Goal: Transaction & Acquisition: Book appointment/travel/reservation

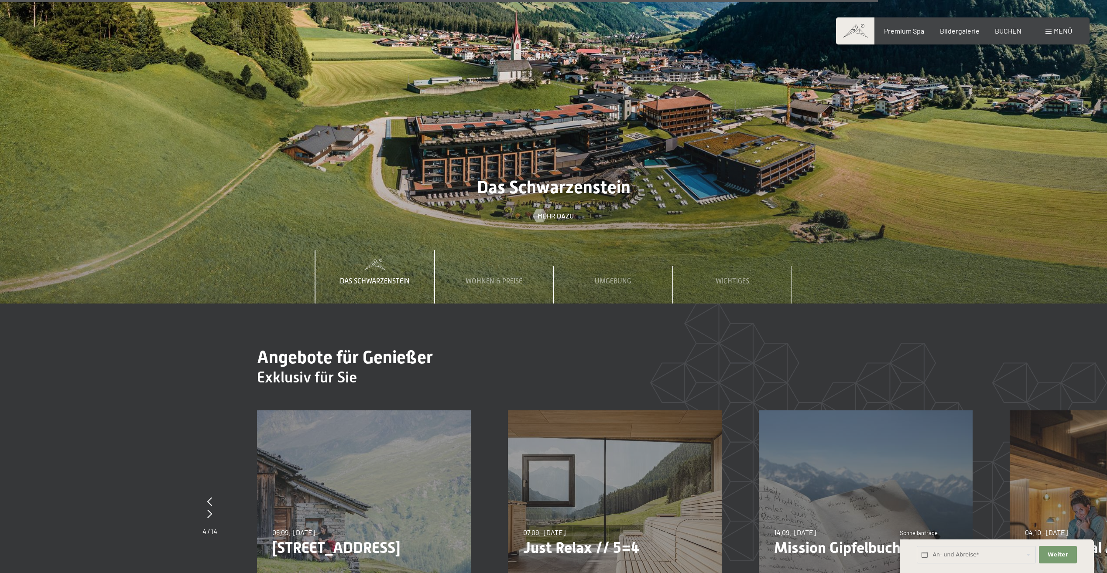
scroll to position [4059, 0]
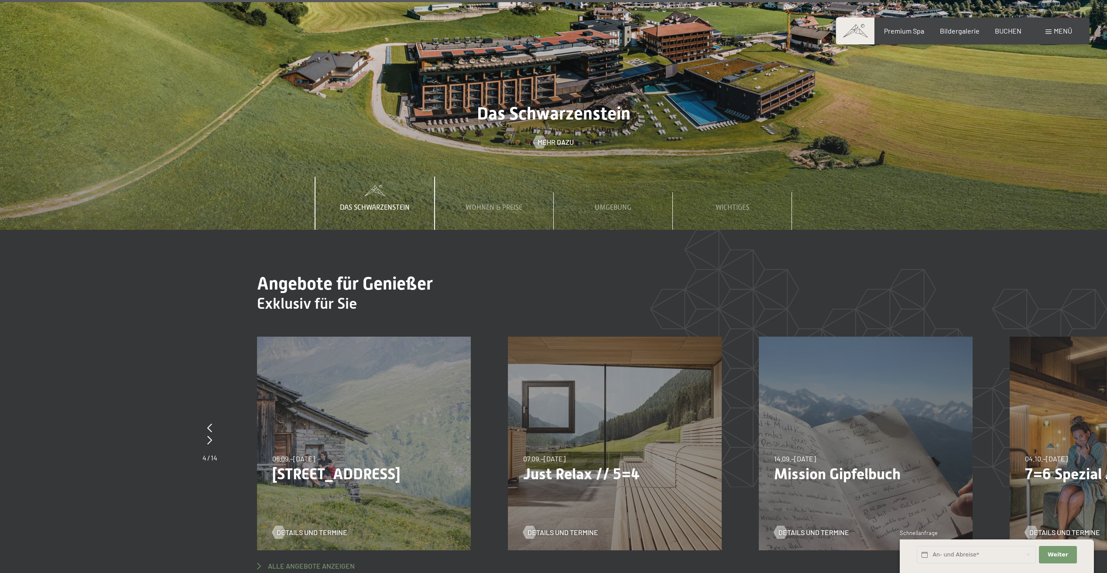
click at [294, 562] on span "Alle Angebote anzeigen" at bounding box center [311, 567] width 87 height 10
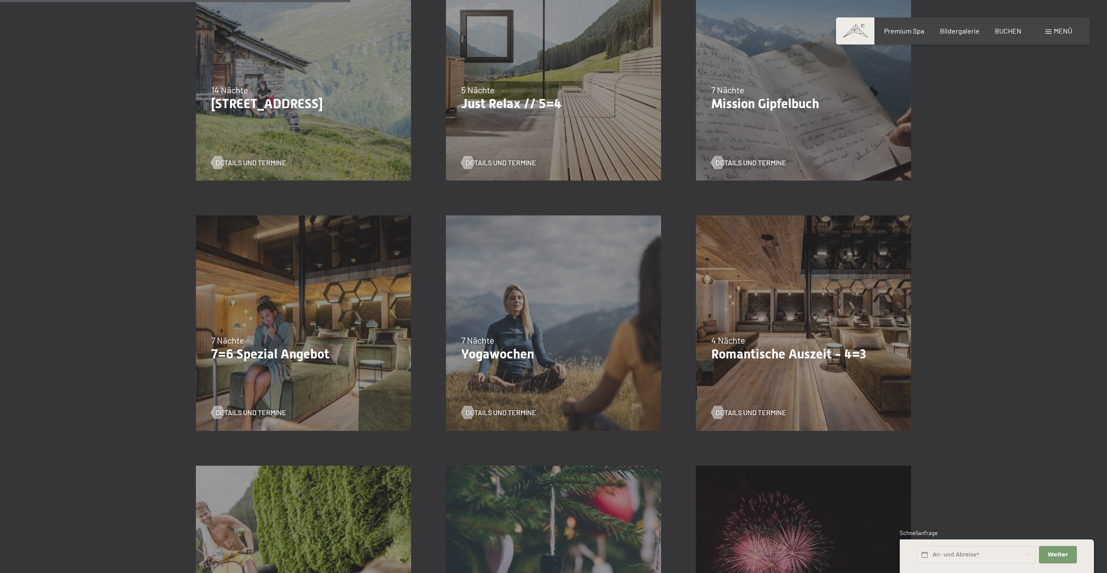
scroll to position [567, 0]
click at [755, 410] on span "Details und Termine" at bounding box center [759, 412] width 71 height 10
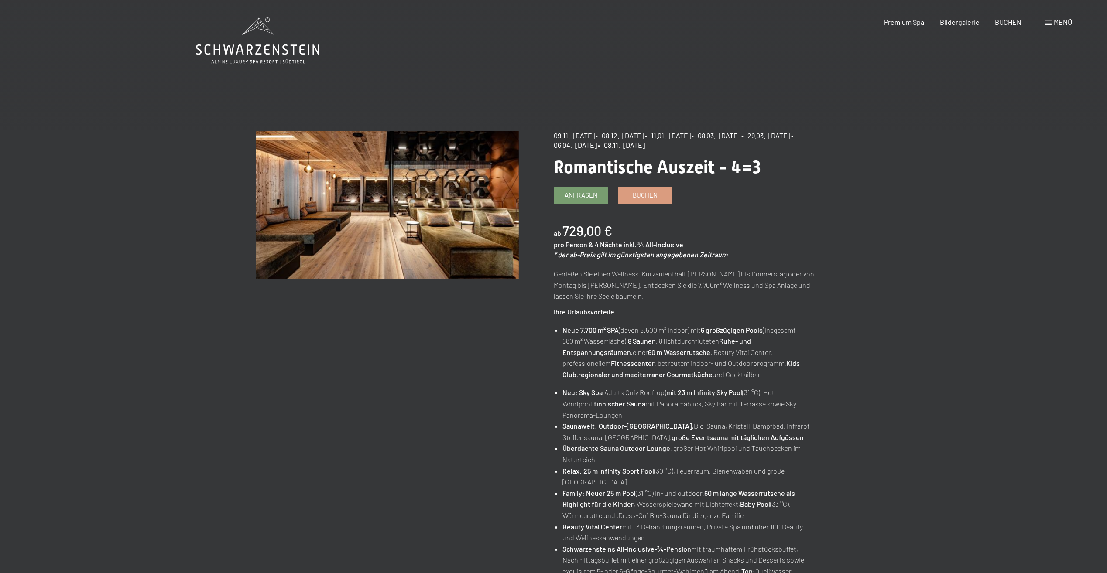
drag, startPoint x: 629, startPoint y: 135, endPoint x: 654, endPoint y: 133, distance: 25.0
click at [644, 133] on span "• 08.12.–19.12.2025" at bounding box center [620, 135] width 48 height 8
click at [963, 20] on span "Bildergalerie" at bounding box center [960, 21] width 40 height 8
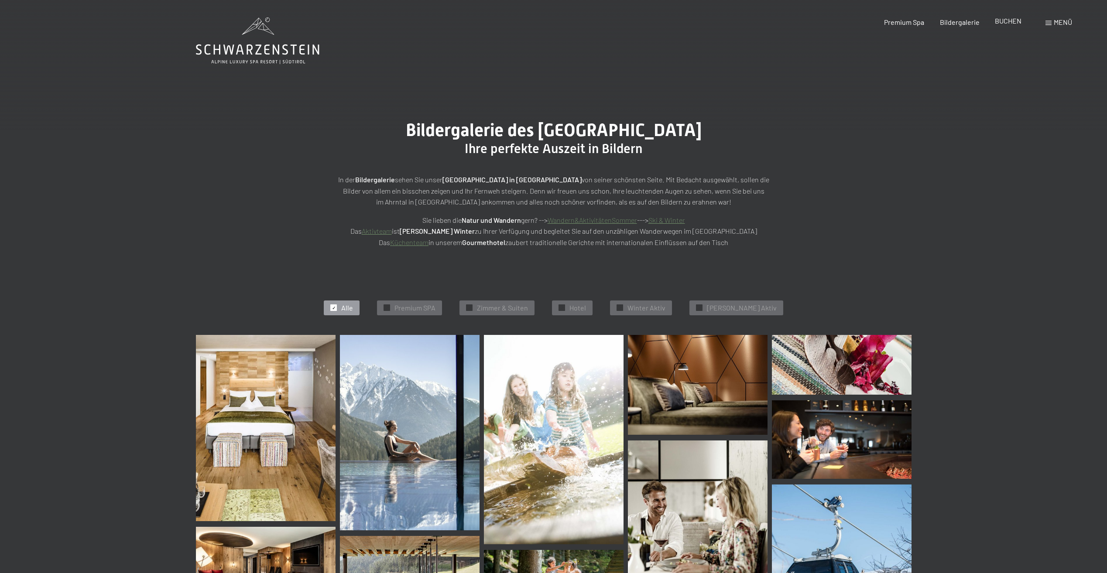
click at [1020, 22] on span "BUCHEN" at bounding box center [1008, 21] width 27 height 8
click at [1010, 26] on div "Premium Spa Bildergalerie BUCHEN" at bounding box center [945, 22] width 183 height 10
click at [1012, 17] on div "Buchen Anfragen Premium Spa Bildergalerie BUCHEN Menü DE IT EN Gutschein Bilder…" at bounding box center [963, 22] width 219 height 10
click at [1009, 20] on span "BUCHEN" at bounding box center [1008, 21] width 27 height 8
click at [1052, 23] on div "Menü" at bounding box center [1059, 22] width 27 height 10
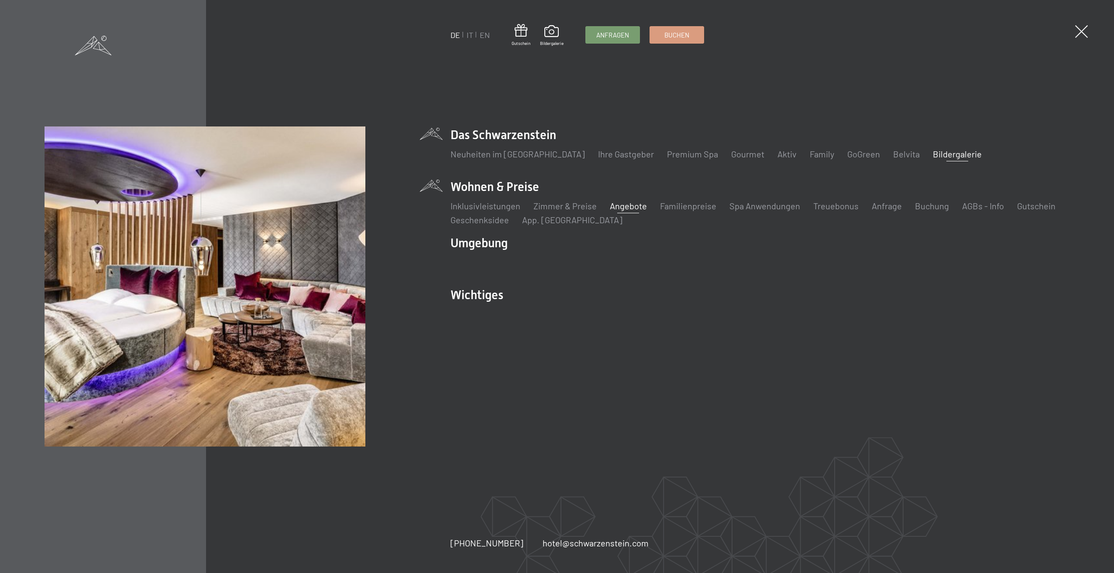
click at [633, 206] on link "Angebote" at bounding box center [628, 206] width 37 height 10
click at [629, 207] on link "Angebote" at bounding box center [628, 206] width 37 height 10
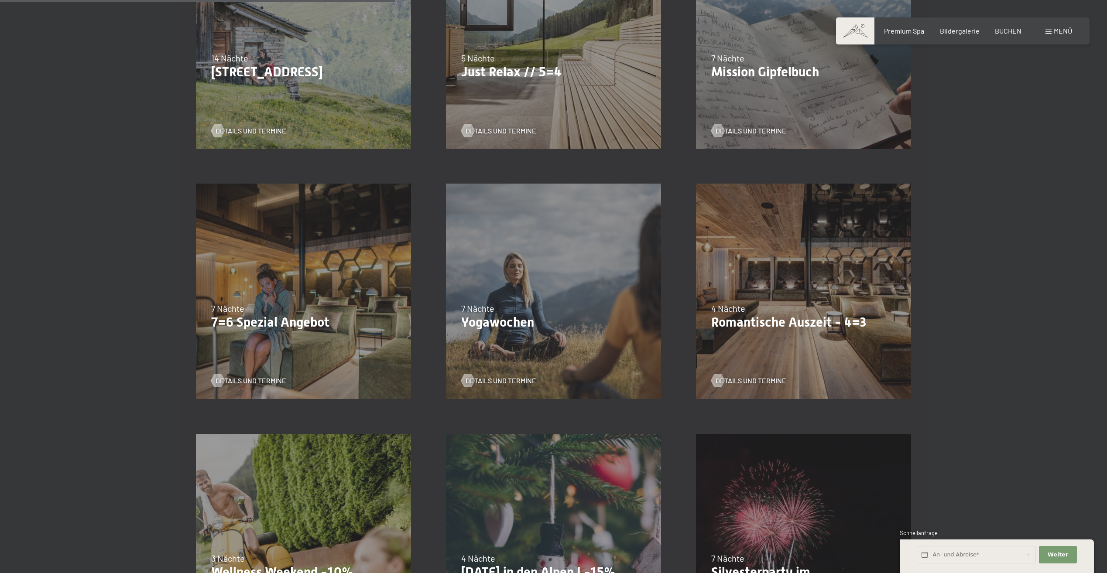
scroll to position [611, 0]
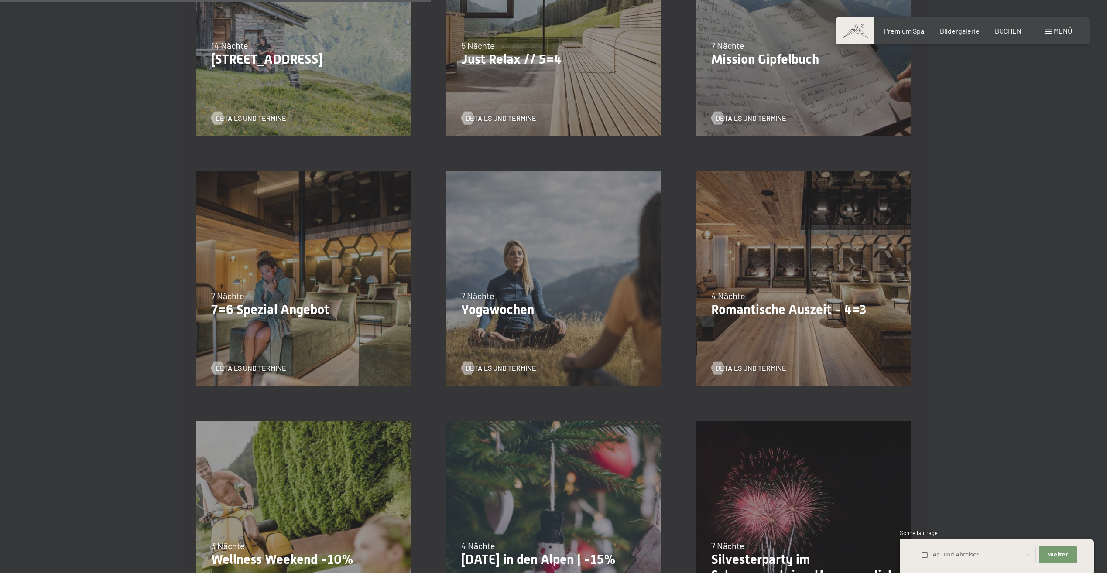
click at [758, 309] on p "Romantische Auszeit - 4=3" at bounding box center [803, 310] width 185 height 16
click at [739, 367] on span "Details und Termine" at bounding box center [759, 369] width 71 height 10
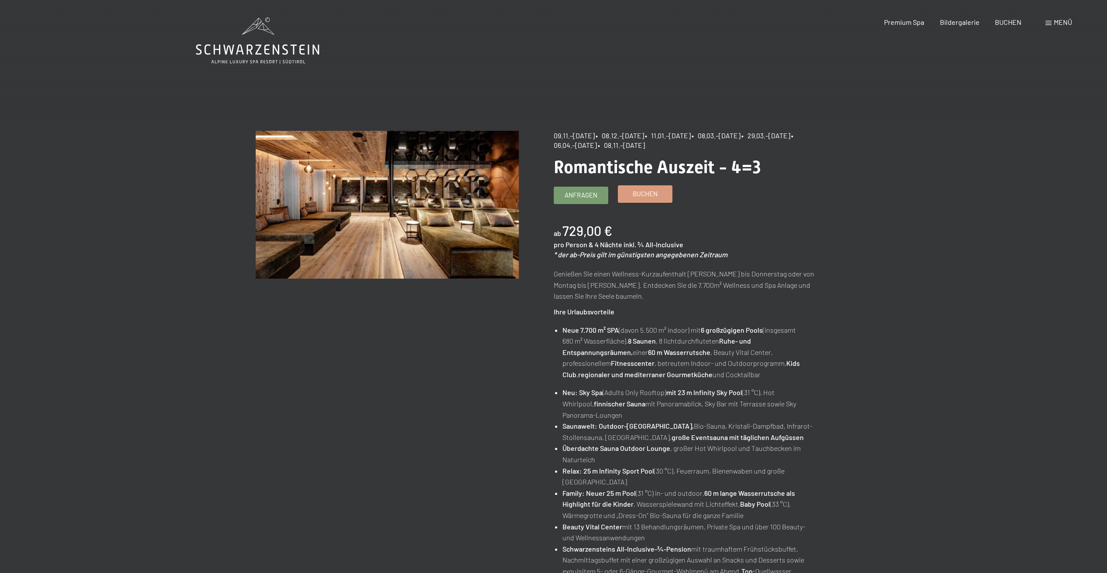
click at [657, 190] on span "Buchen" at bounding box center [645, 193] width 25 height 9
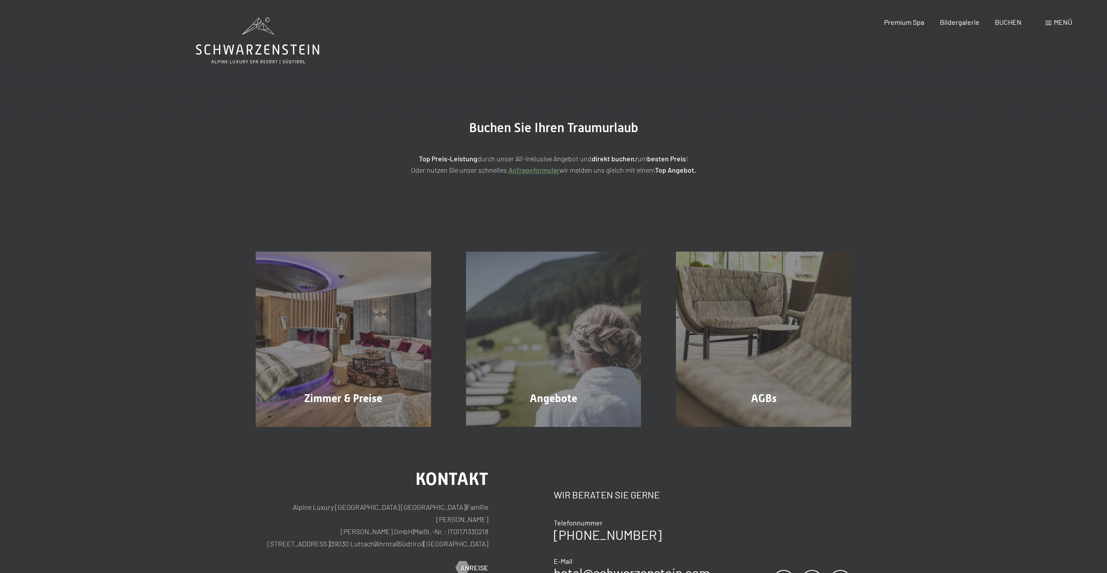
select select "2025-11-01"
select select "2025-12-01"
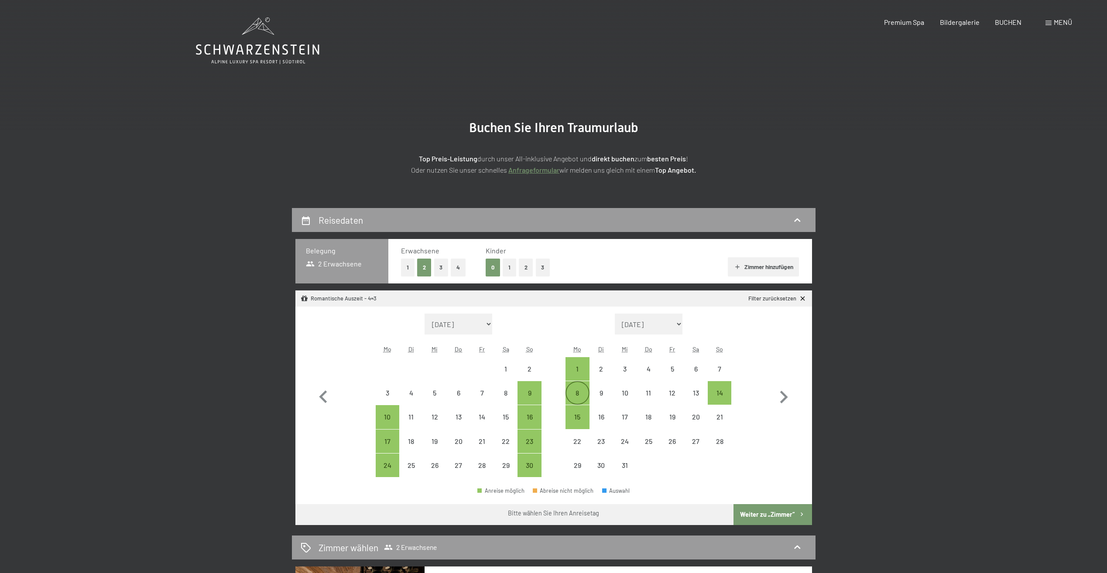
click at [575, 397] on div "8" at bounding box center [577, 401] width 22 height 22
select select "2025-11-01"
select select "2025-12-01"
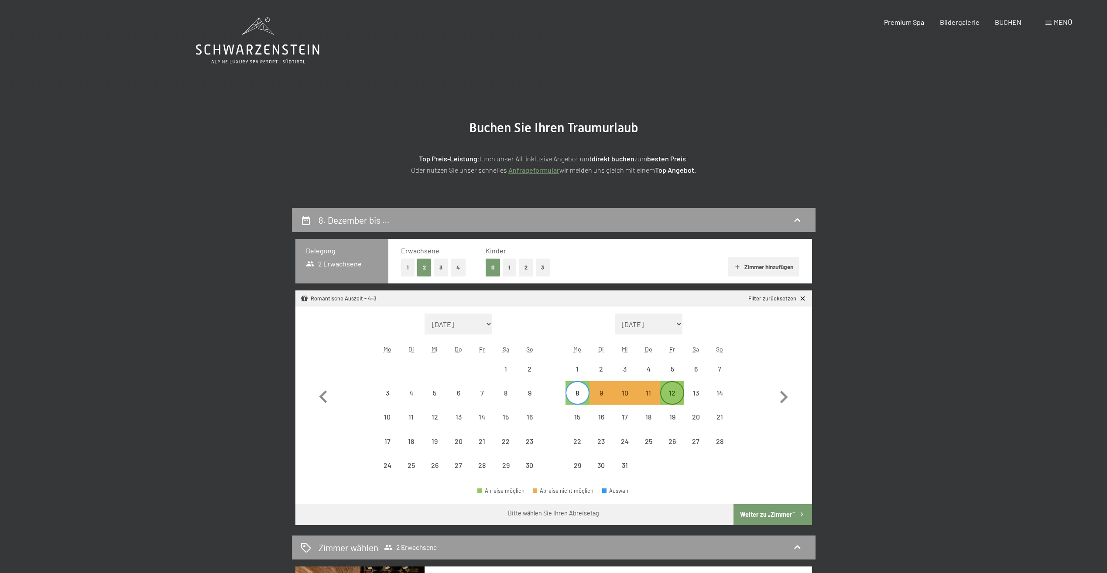
click at [676, 395] on div "12" at bounding box center [672, 401] width 22 height 22
select select "2025-11-01"
select select "2025-12-01"
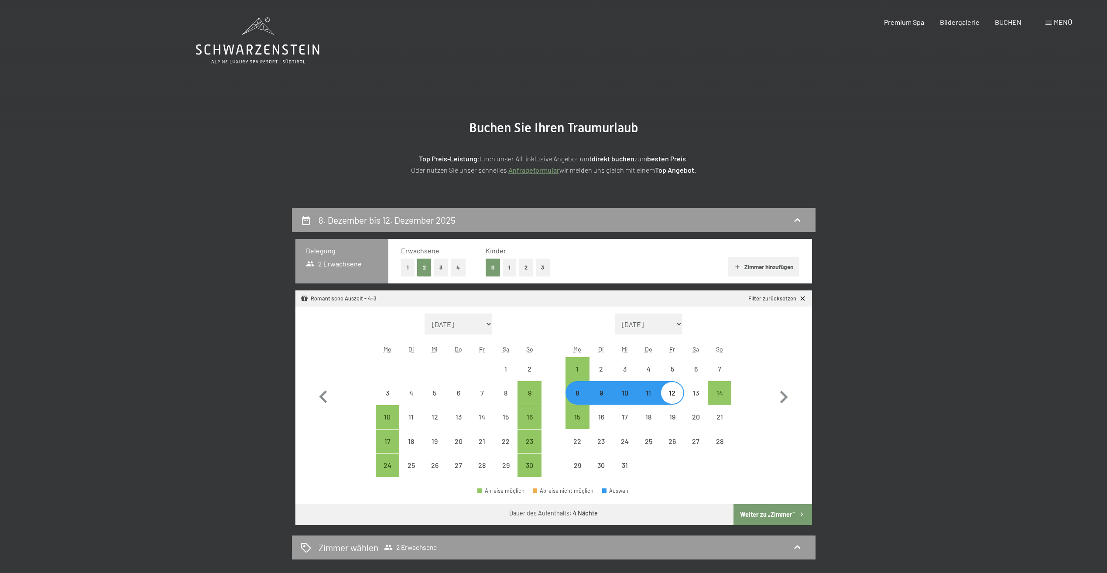
select select "2025-11-01"
select select "2025-12-01"
click at [772, 514] on button "Weiter zu „Zimmer“" at bounding box center [773, 514] width 78 height 21
select select "2025-11-01"
select select "2025-12-01"
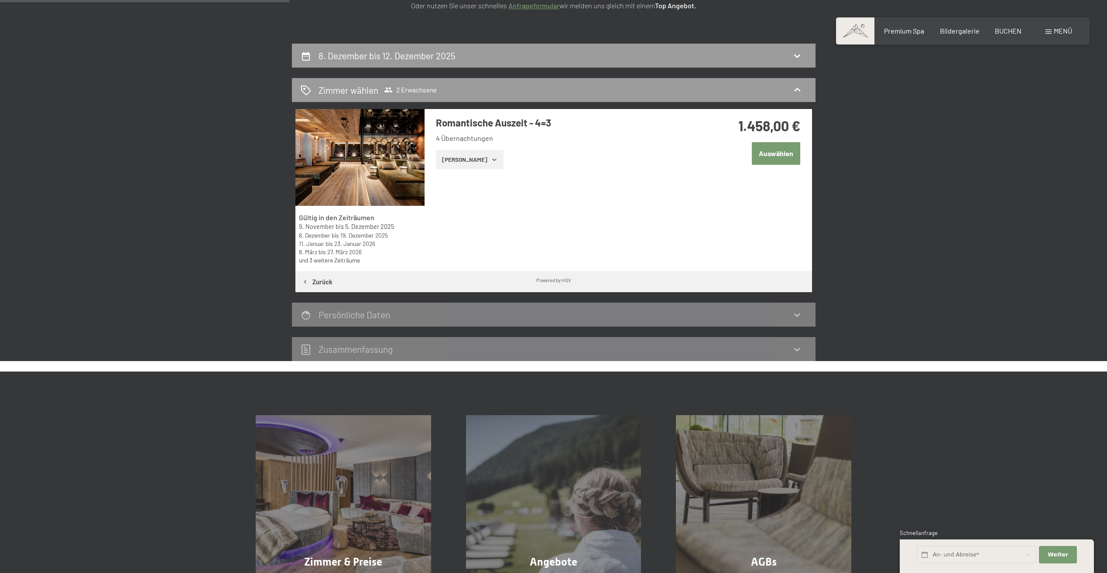
scroll to position [77, 0]
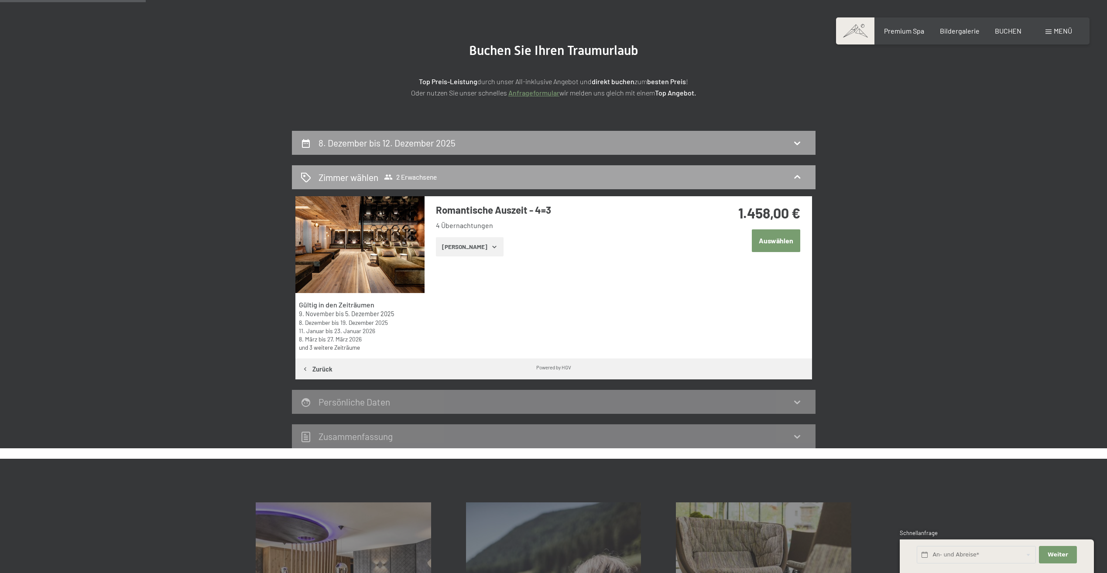
click at [402, 177] on span "2 Erwachsene" at bounding box center [410, 177] width 53 height 9
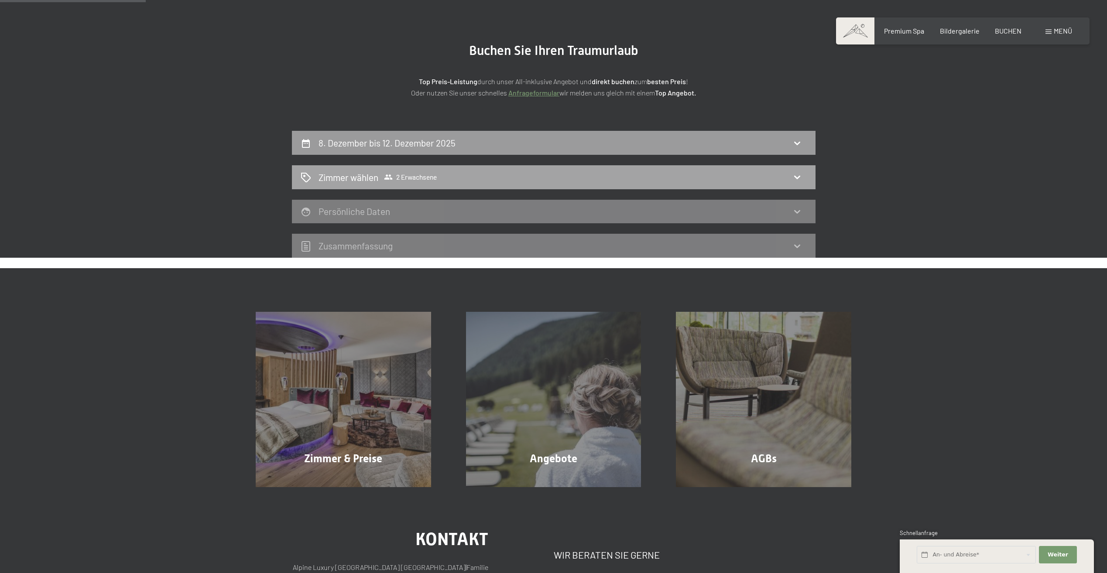
click at [402, 177] on span "2 Erwachsene" at bounding box center [410, 177] width 53 height 9
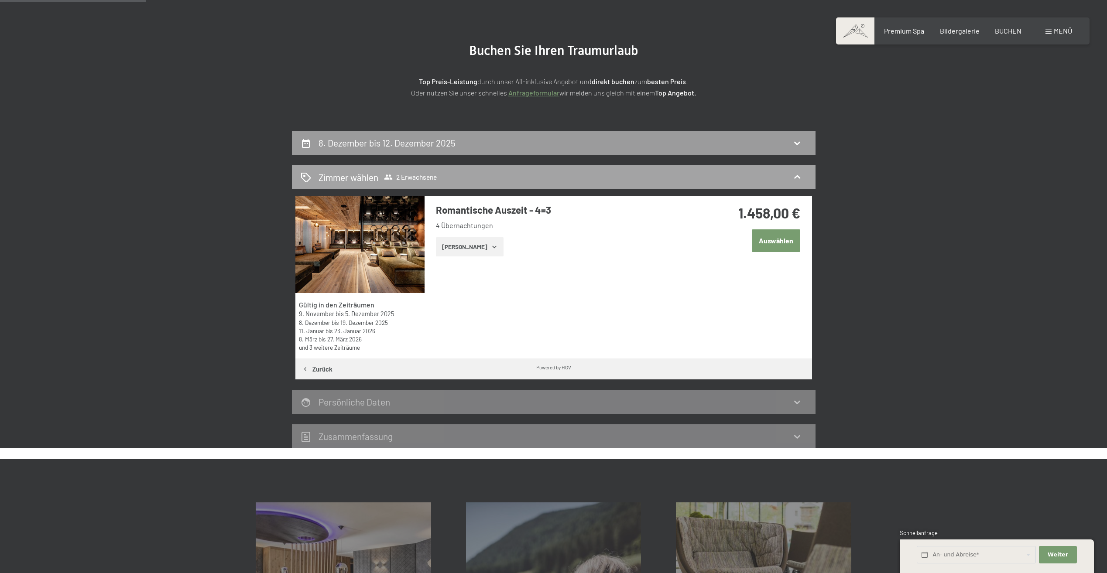
click at [397, 177] on span "2 Erwachsene" at bounding box center [410, 177] width 53 height 9
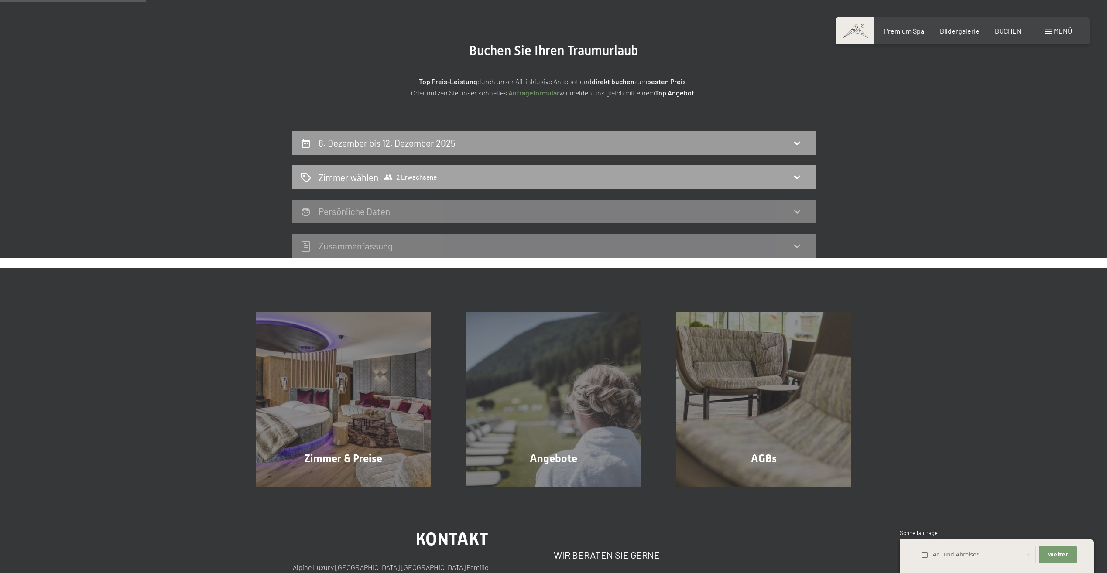
click at [396, 175] on span "2 Erwachsene" at bounding box center [410, 177] width 53 height 9
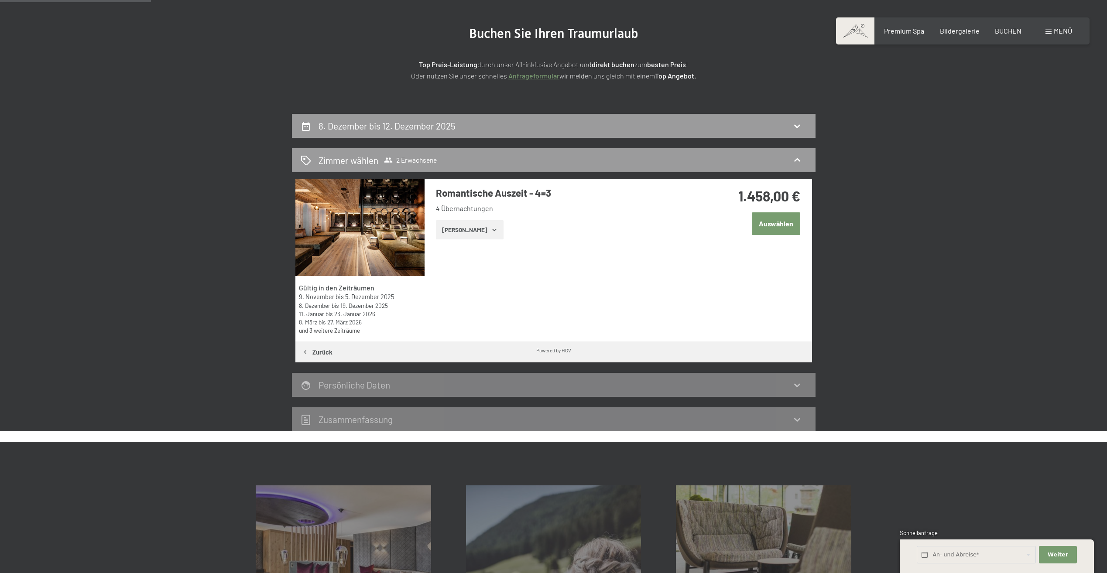
scroll to position [121, 0]
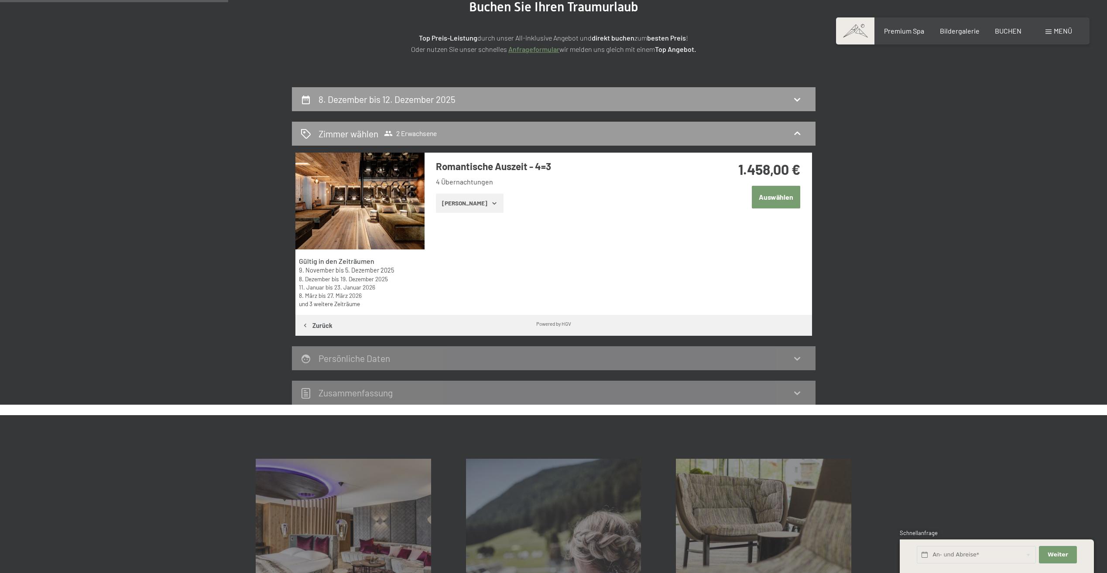
click at [450, 206] on button "Zeige Zimmer" at bounding box center [470, 203] width 68 height 19
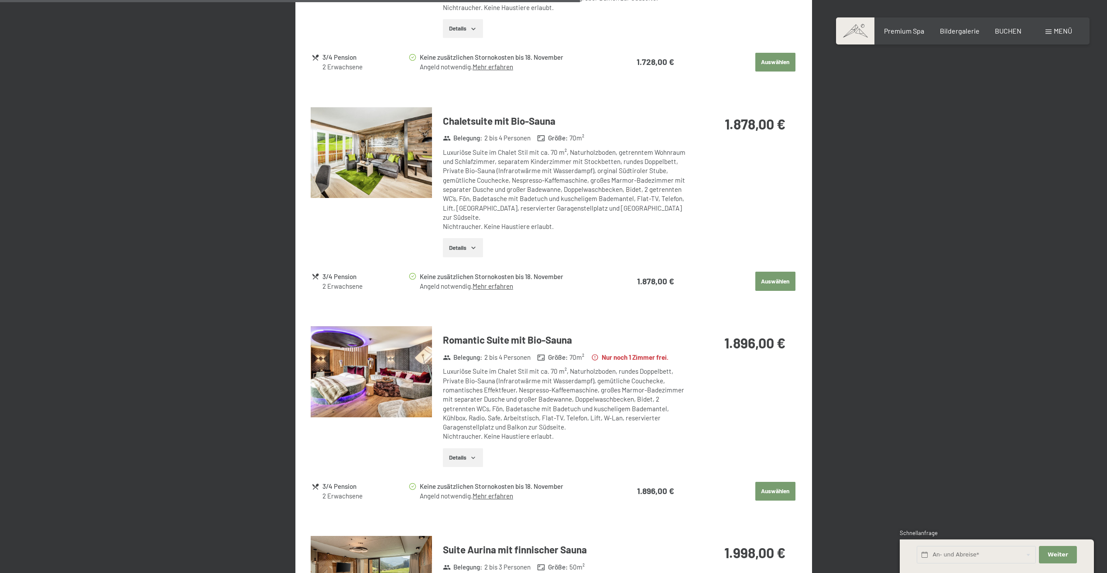
scroll to position [1256, 0]
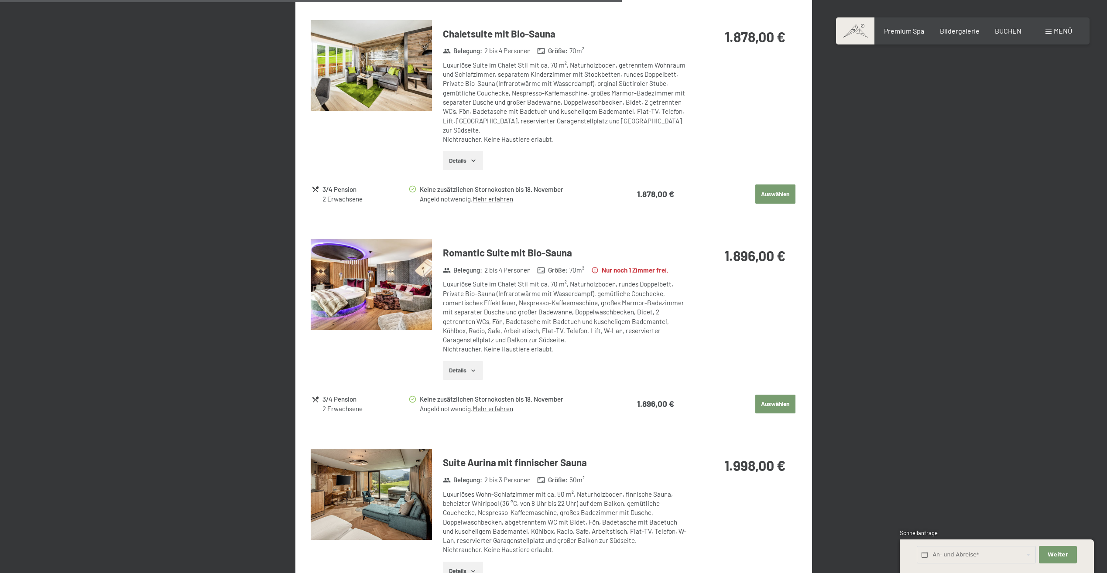
drag, startPoint x: 378, startPoint y: 466, endPoint x: 881, endPoint y: 434, distance: 504.6
click at [402, 499] on img at bounding box center [371, 494] width 121 height 91
click at [0, 0] on button "button" at bounding box center [0, 0] width 0 height 0
click at [358, 291] on img at bounding box center [371, 284] width 121 height 91
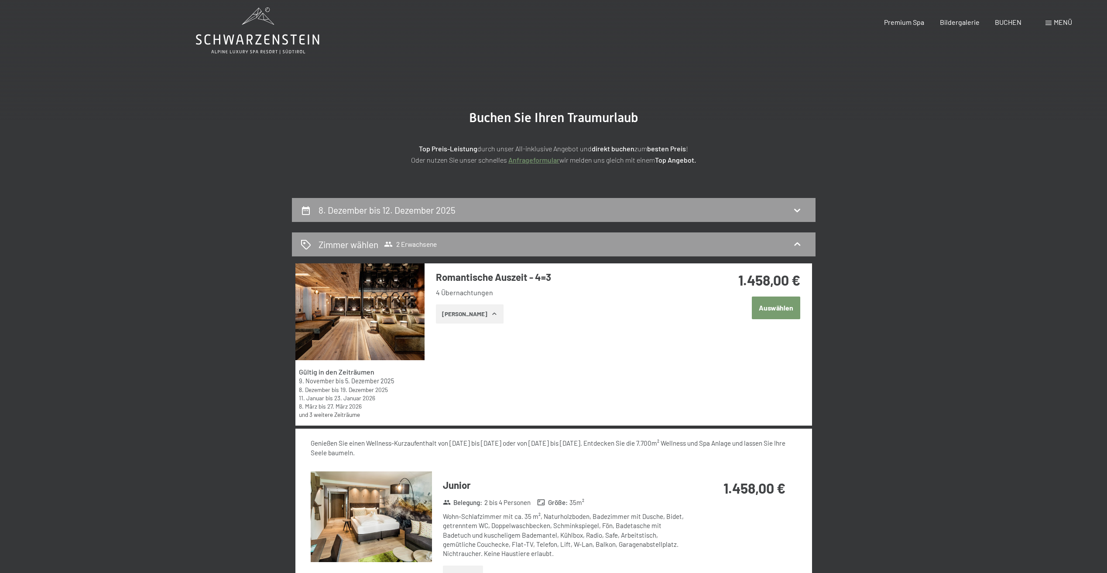
scroll to position [0, 0]
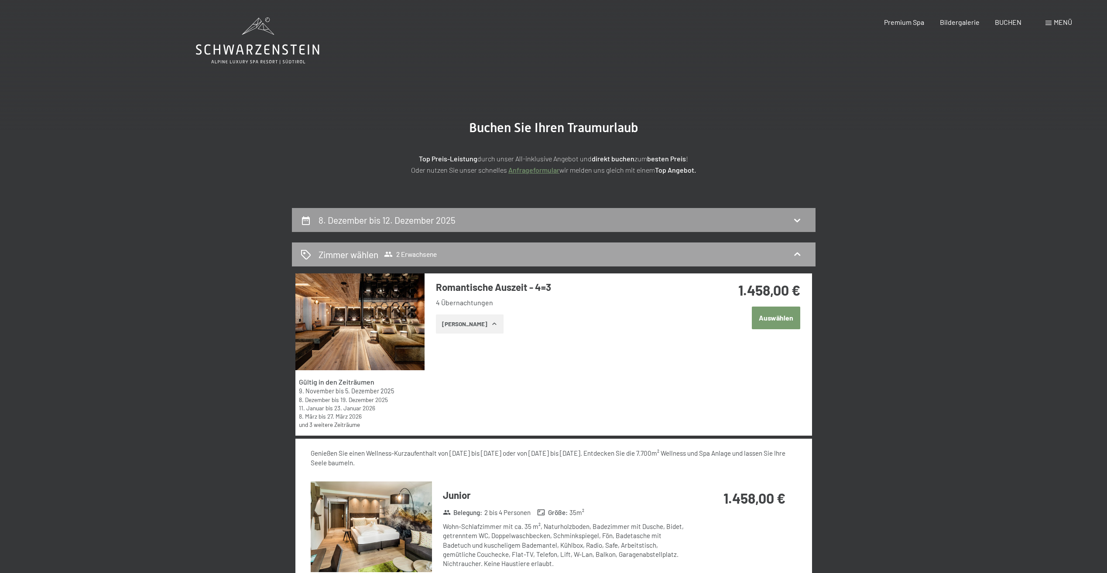
click at [414, 256] on span "2 Erwachsene" at bounding box center [410, 254] width 53 height 9
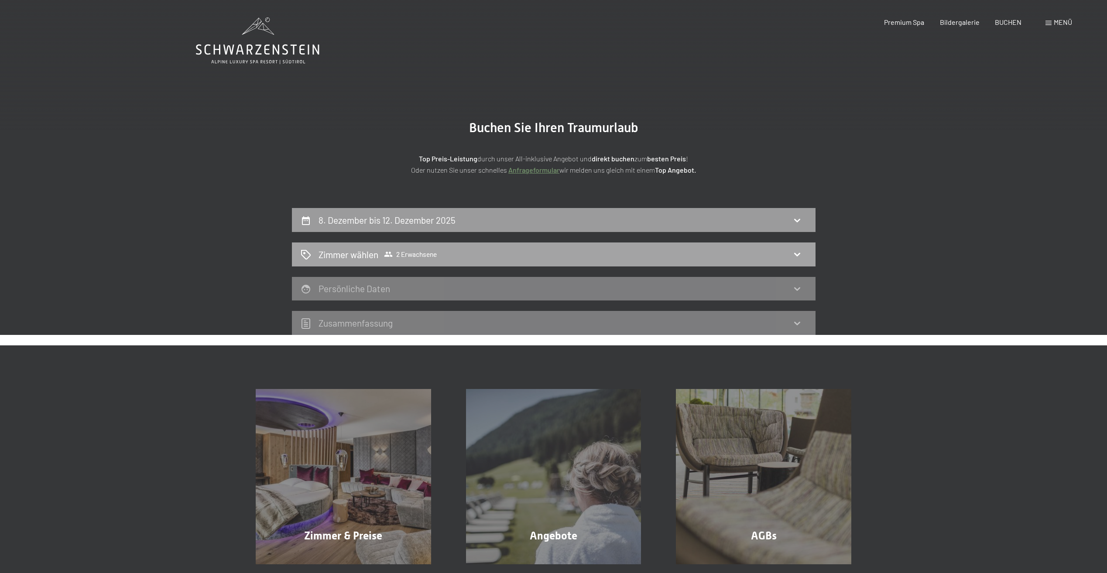
click at [336, 252] on h2 "Zimmer wählen" at bounding box center [349, 254] width 60 height 13
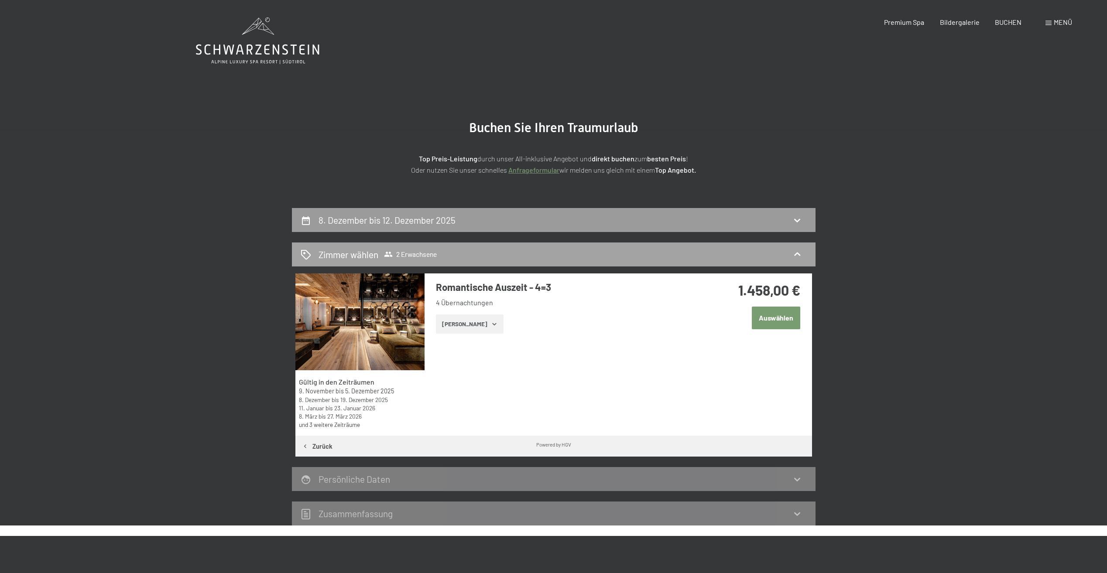
click at [430, 254] on span "2 Erwachsene" at bounding box center [410, 254] width 53 height 9
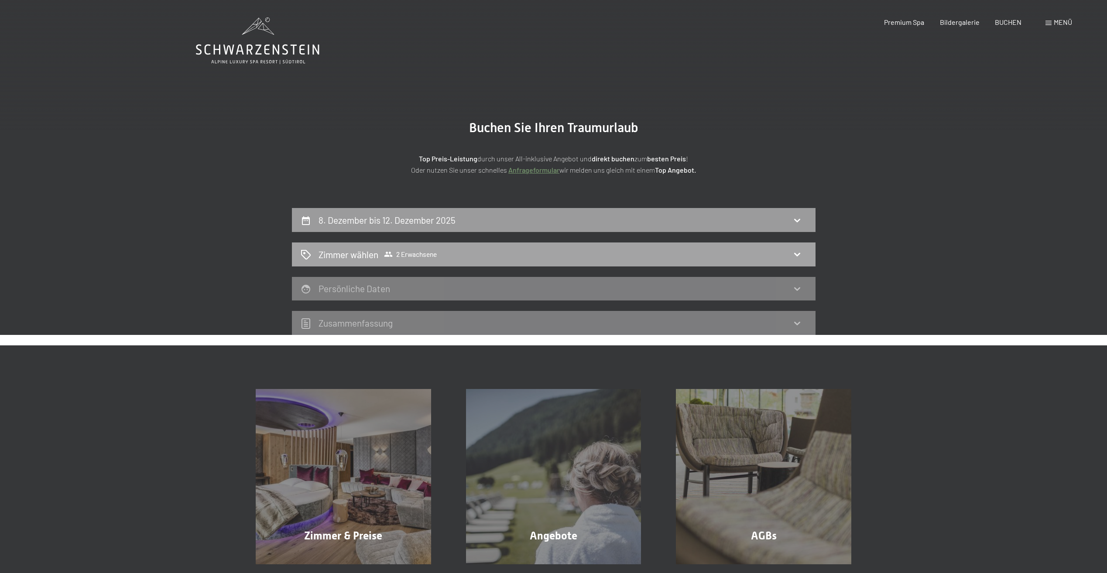
click at [804, 253] on div "Zimmer wählen 2 Erwachsene" at bounding box center [554, 254] width 506 height 13
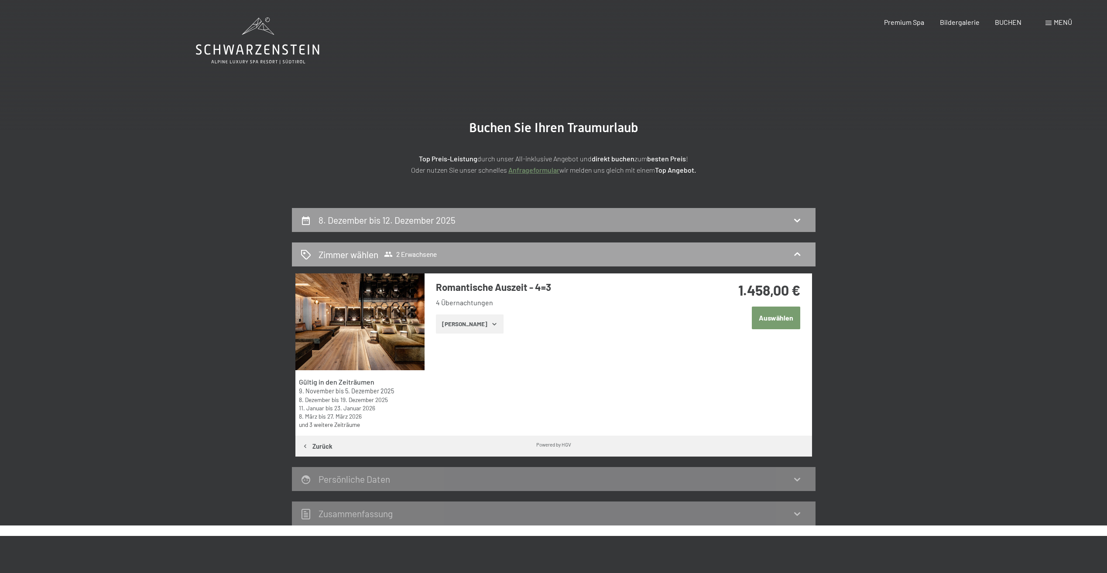
click at [804, 253] on div "Zimmer wählen 2 Erwachsene" at bounding box center [554, 254] width 506 height 13
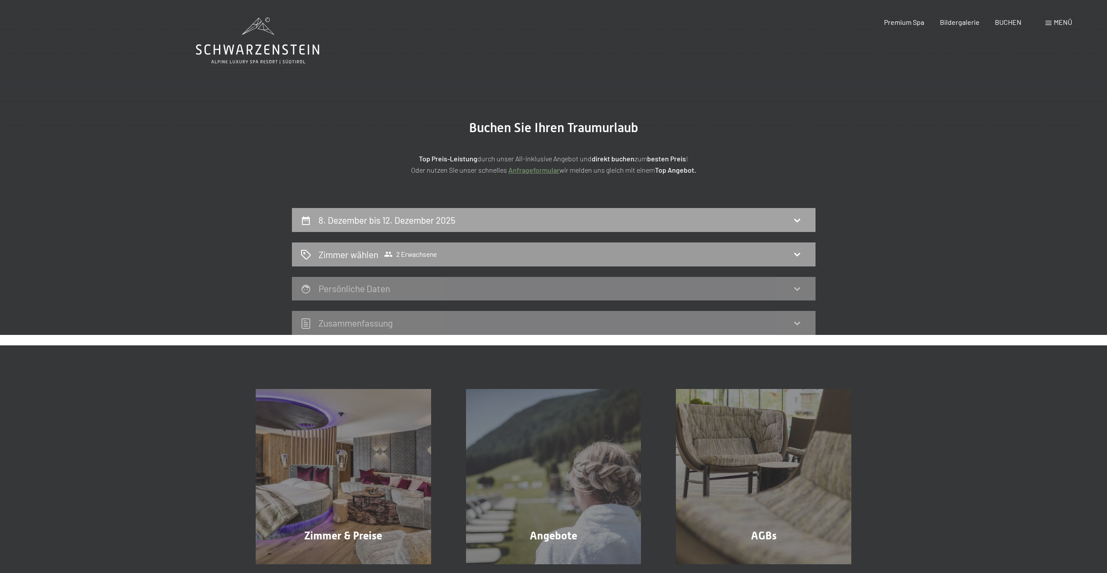
click at [433, 216] on h2 "8. Dezember bis 12. Dezember 2025" at bounding box center [387, 220] width 137 height 11
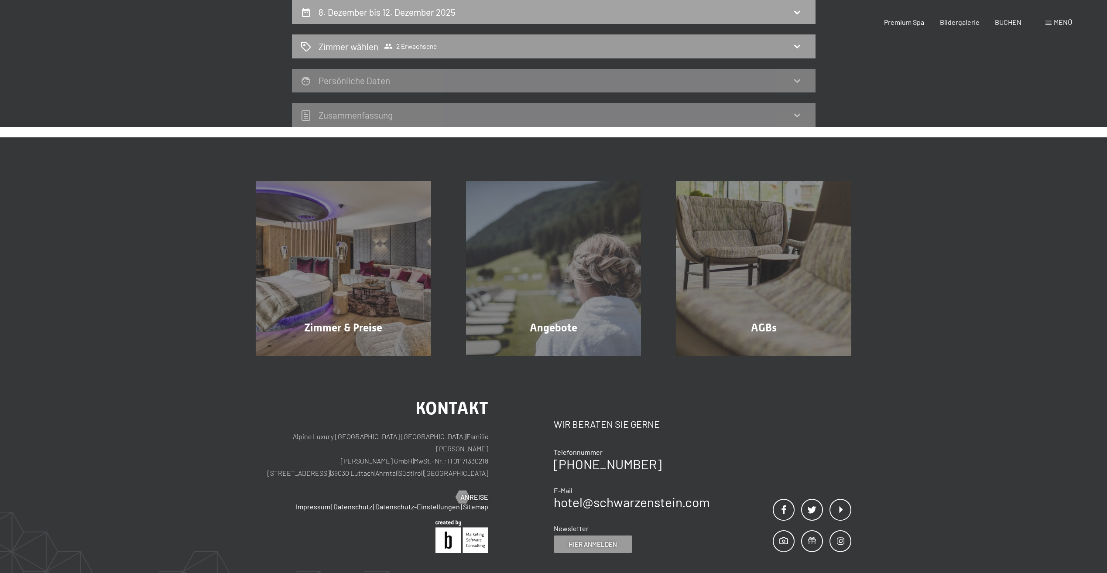
select select "2025-11-01"
select select "2025-12-01"
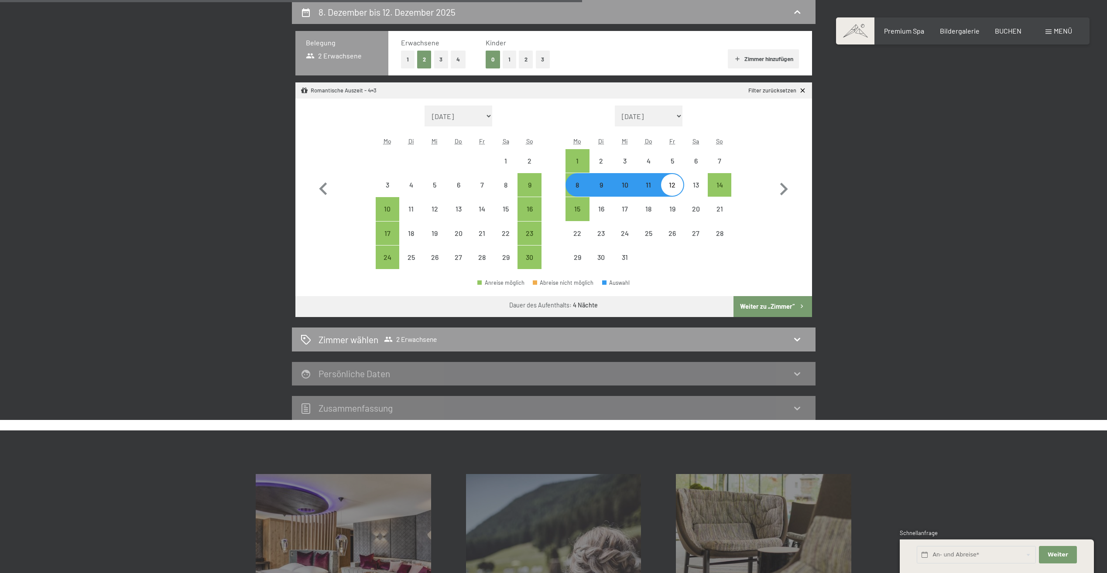
click at [524, 63] on button "2" at bounding box center [526, 60] width 14 height 18
select select "2025-11-01"
select select "2025-12-01"
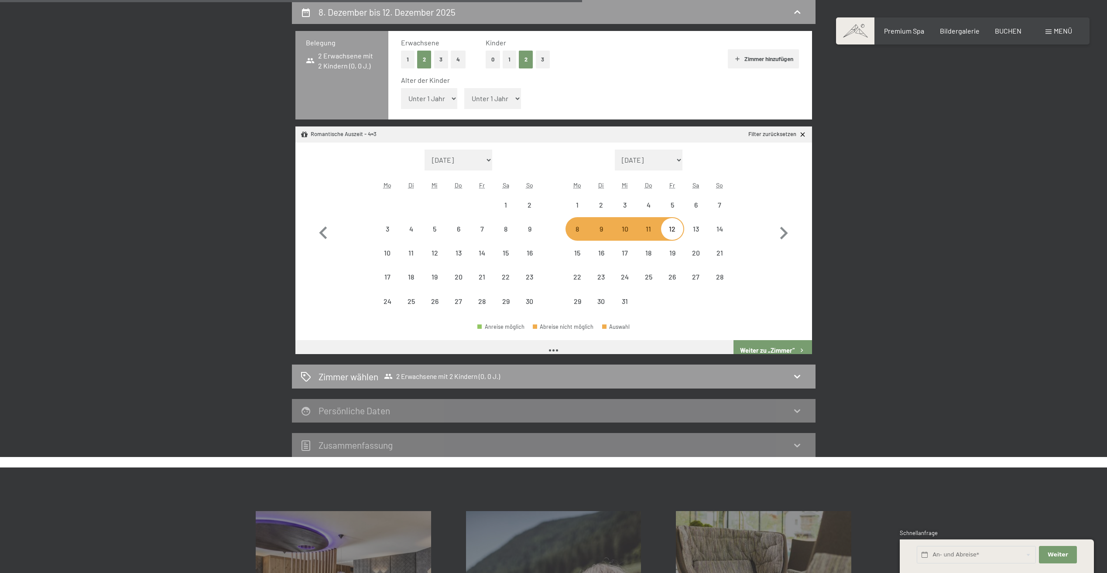
select select "2025-11-01"
select select "2025-12-01"
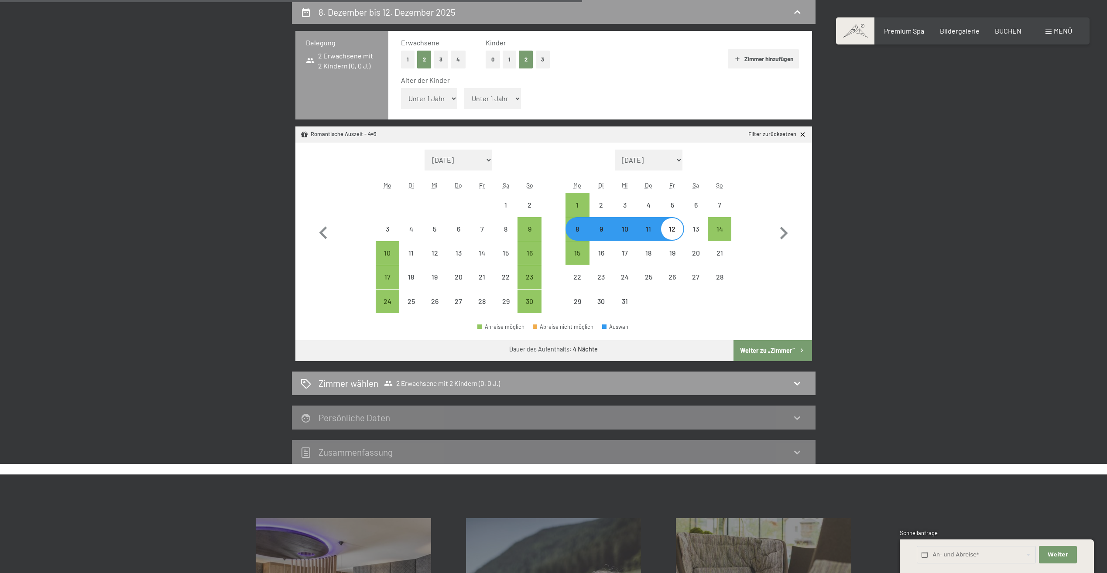
click at [456, 100] on select "Unter 1 Jahr 1 Jahr 2 Jahre 3 Jahre 4 Jahre 5 Jahre 6 Jahre 7 Jahre 8 Jahre 9 J…" at bounding box center [429, 98] width 57 height 21
click at [487, 93] on select "Unter 1 Jahr 1 Jahr 2 Jahre 3 Jahre 4 Jahre 5 Jahre 6 Jahre 7 Jahre 8 Jahre 9 J…" at bounding box center [492, 98] width 57 height 21
select select "3"
click at [464, 88] on select "Unter 1 Jahr 1 Jahr 2 Jahre 3 Jahre 4 Jahre 5 Jahre 6 Jahre 7 Jahre 8 Jahre 9 J…" at bounding box center [492, 98] width 57 height 21
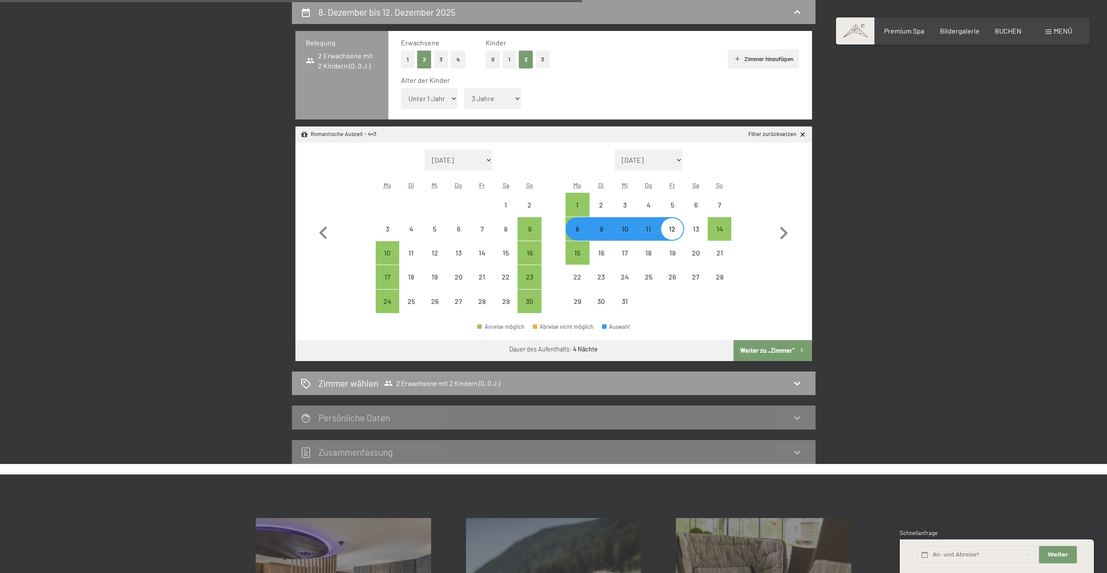
select select "2025-11-01"
select select "2025-12-01"
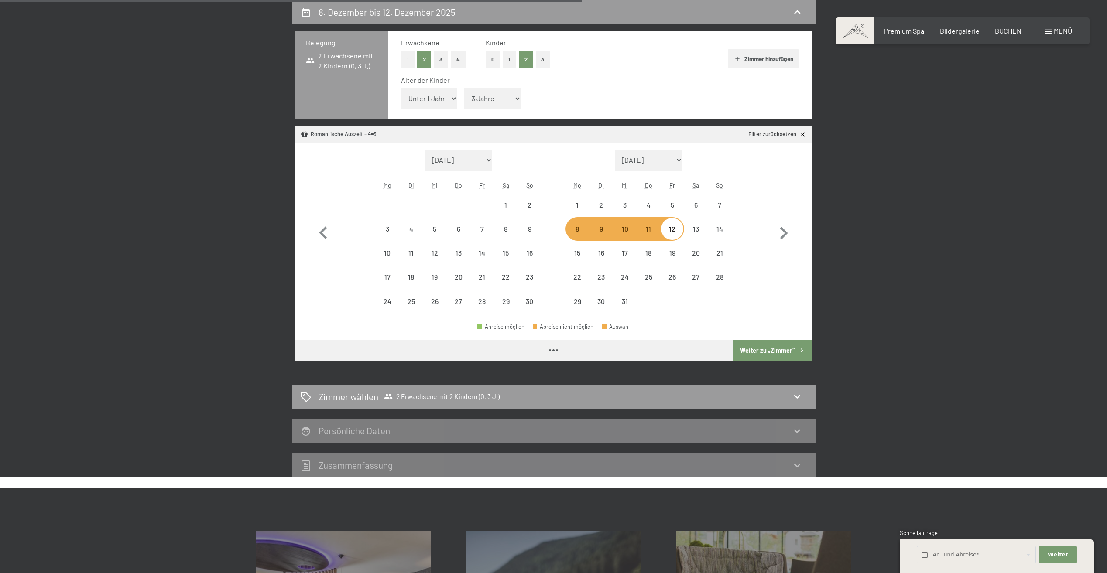
select select "2025-11-01"
select select "2025-12-01"
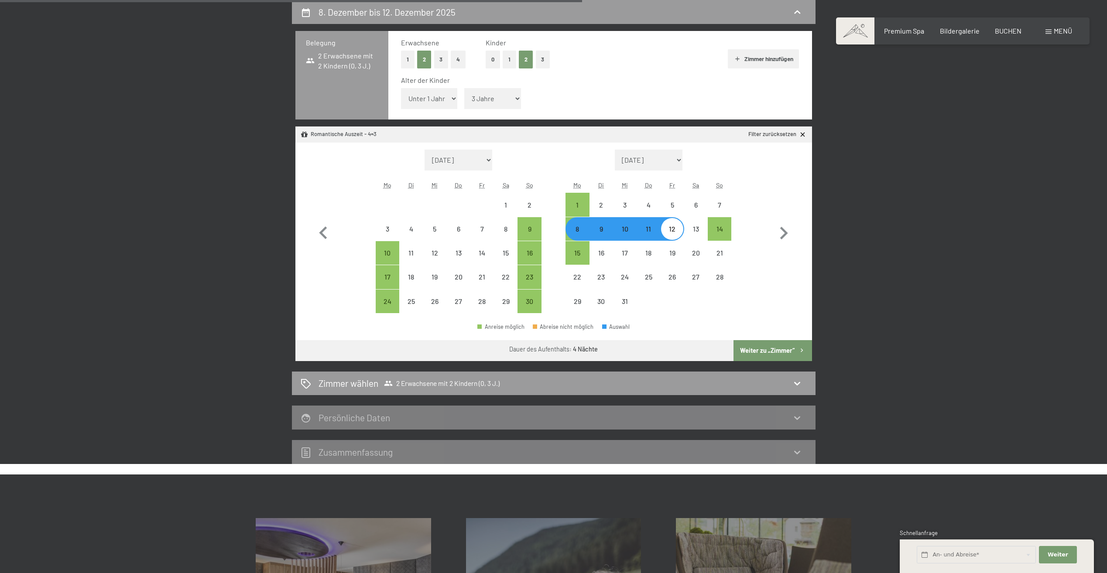
click at [754, 58] on button "Zimmer hinzufügen" at bounding box center [763, 58] width 71 height 19
select select "2025-11-01"
select select "2025-12-01"
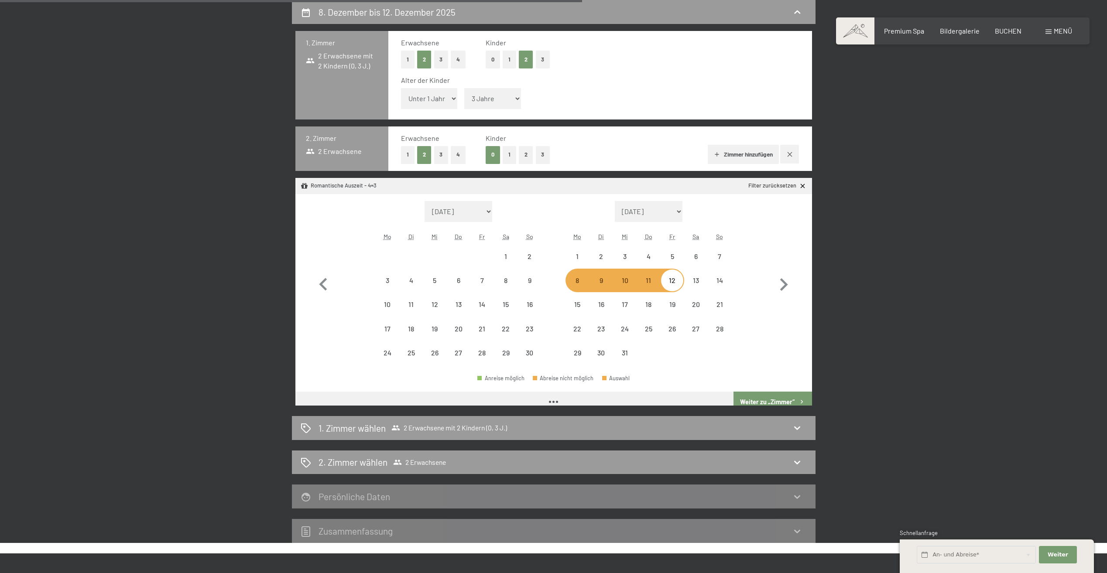
select select "2025-11-01"
select select "2025-12-01"
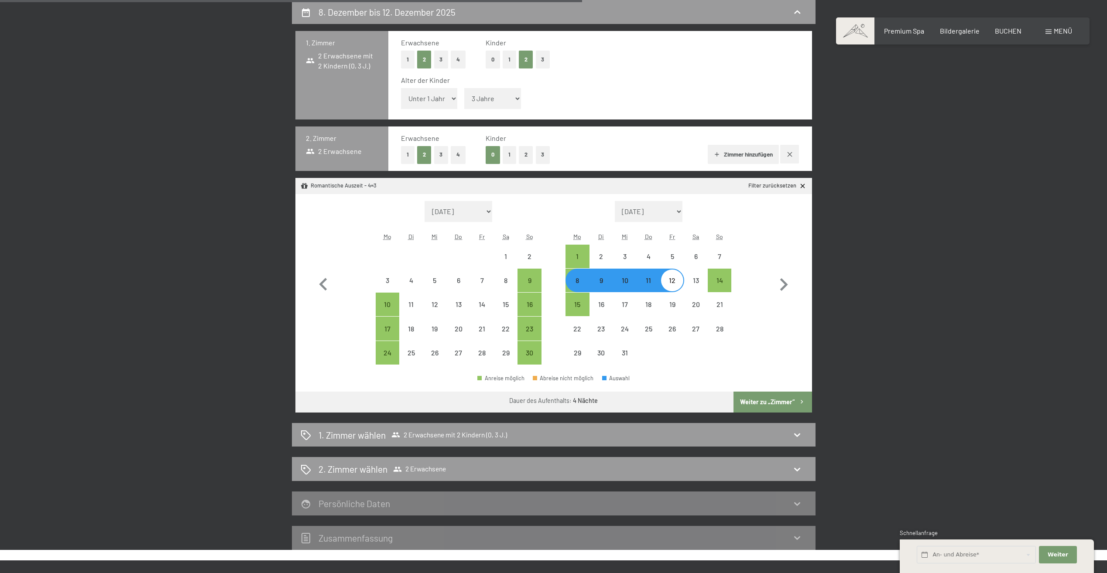
click at [788, 154] on icon "button" at bounding box center [789, 154] width 7 height 7
select select "2025-11-01"
select select "2025-12-01"
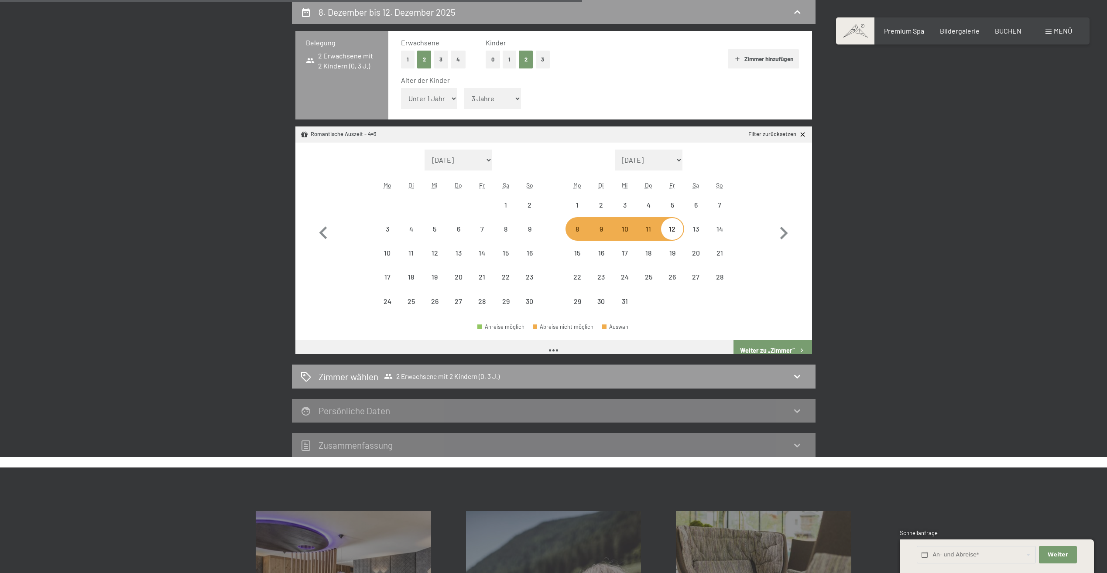
select select "2025-11-01"
select select "2025-12-01"
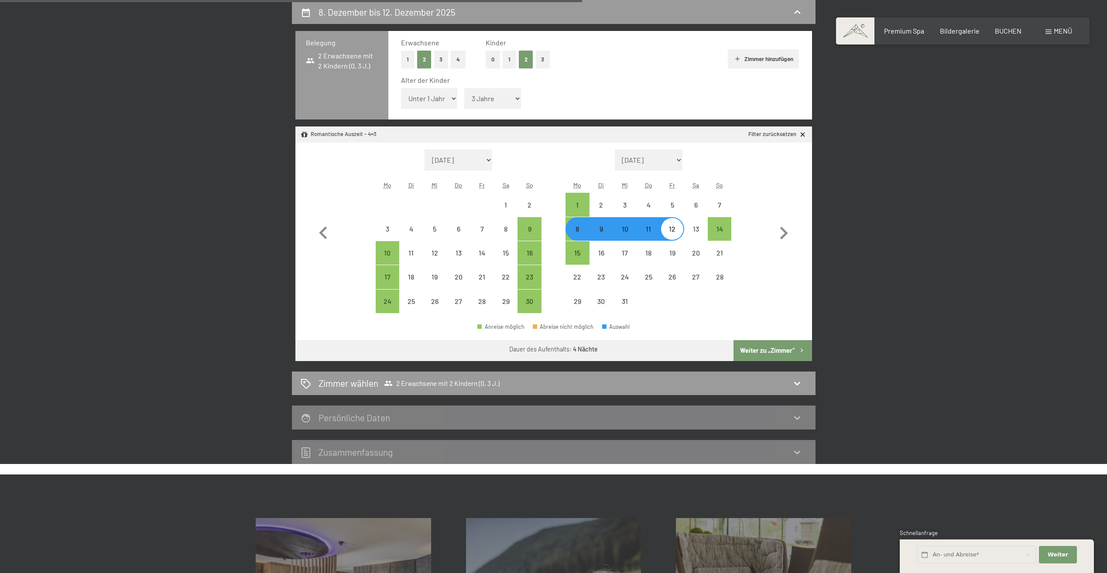
click at [776, 346] on button "Weiter zu „Zimmer“" at bounding box center [773, 350] width 78 height 21
select select "2025-11-01"
select select "2025-12-01"
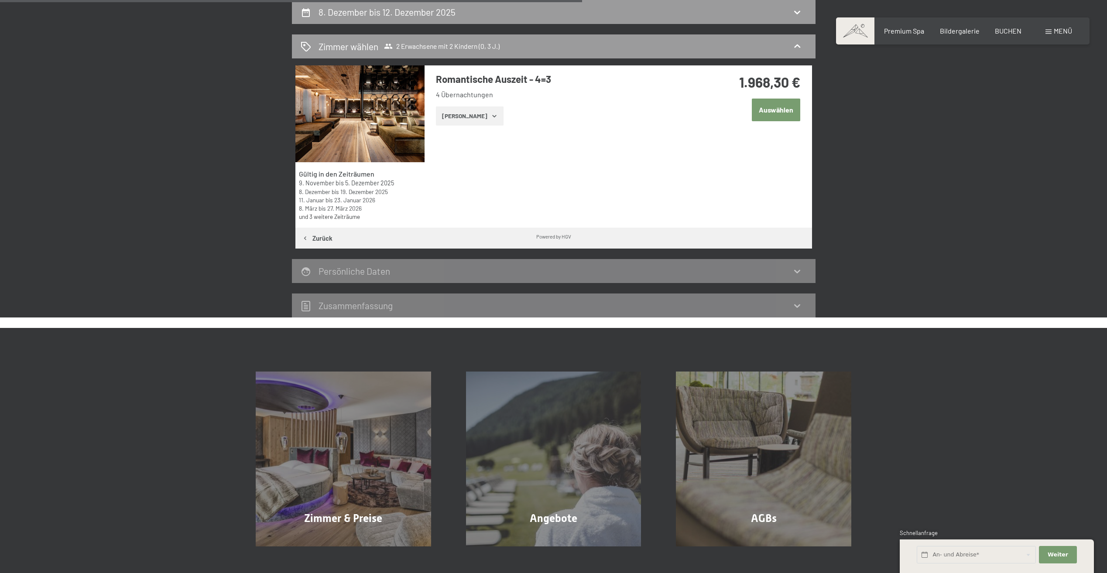
click at [456, 120] on button "Zeige Zimmer" at bounding box center [470, 115] width 68 height 19
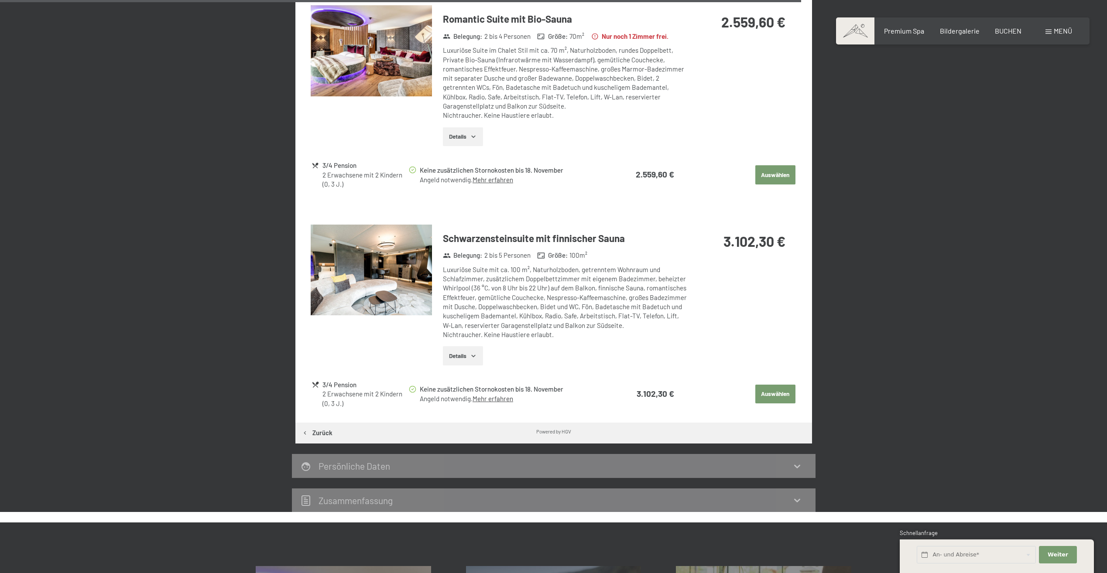
scroll to position [1474, 0]
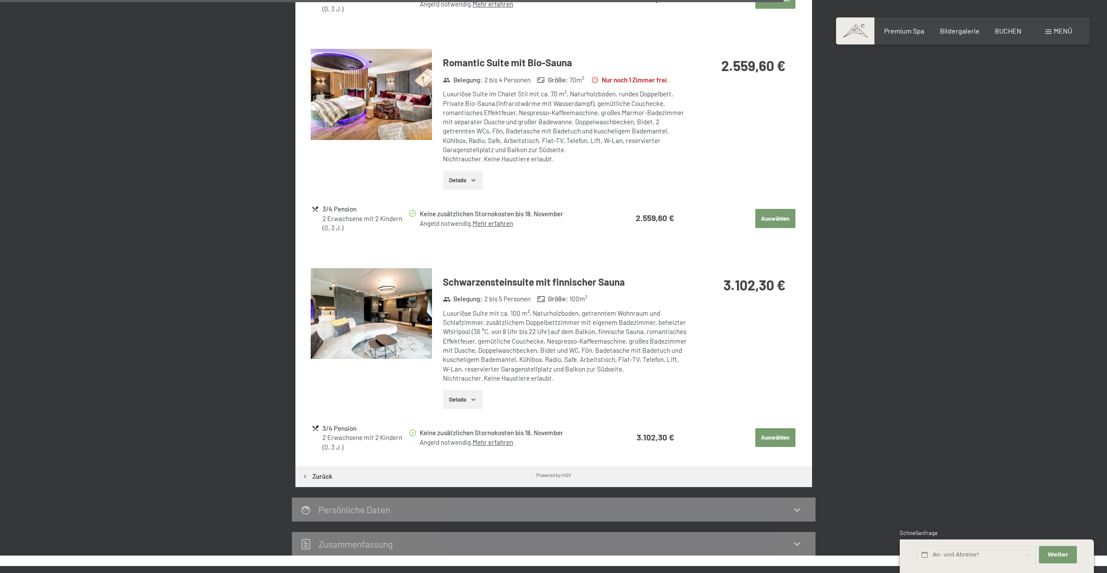
click at [415, 311] on img at bounding box center [371, 313] width 121 height 91
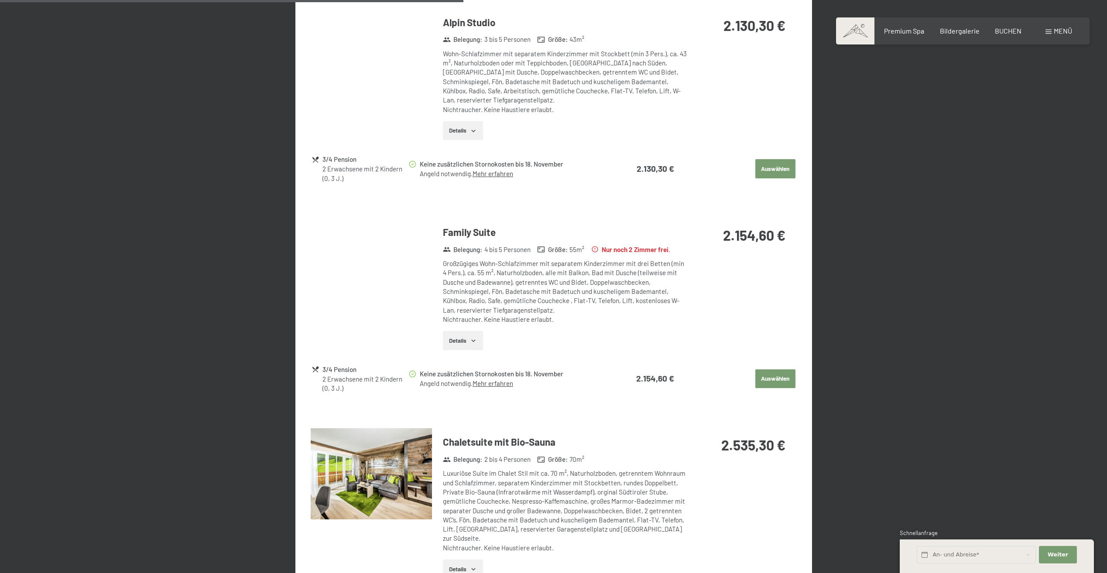
scroll to position [863, 0]
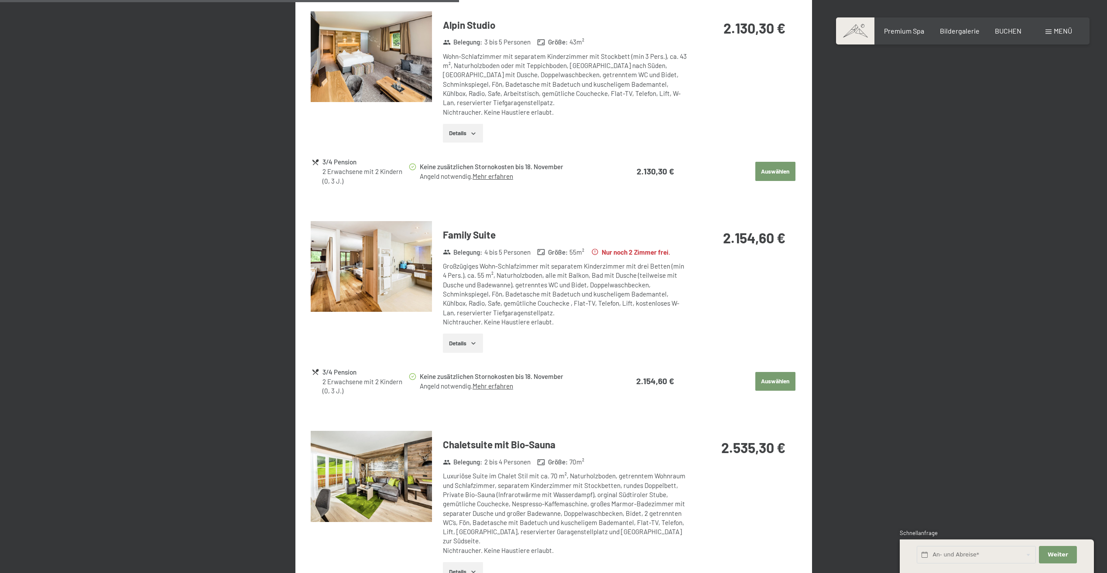
click at [388, 262] on img at bounding box center [371, 266] width 121 height 91
click at [477, 336] on button "Details" at bounding box center [463, 343] width 40 height 19
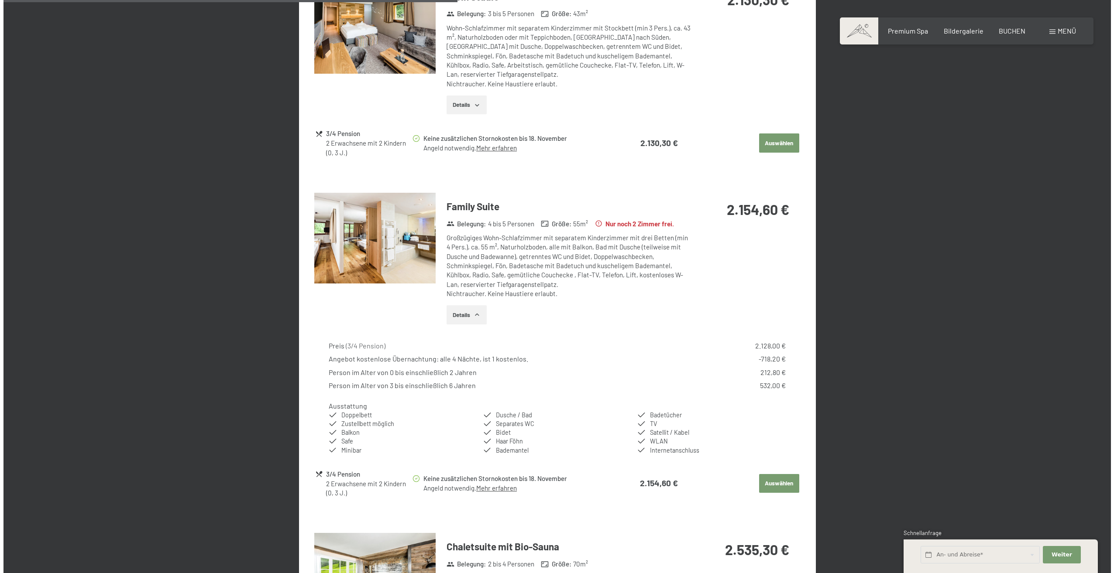
scroll to position [906, 0]
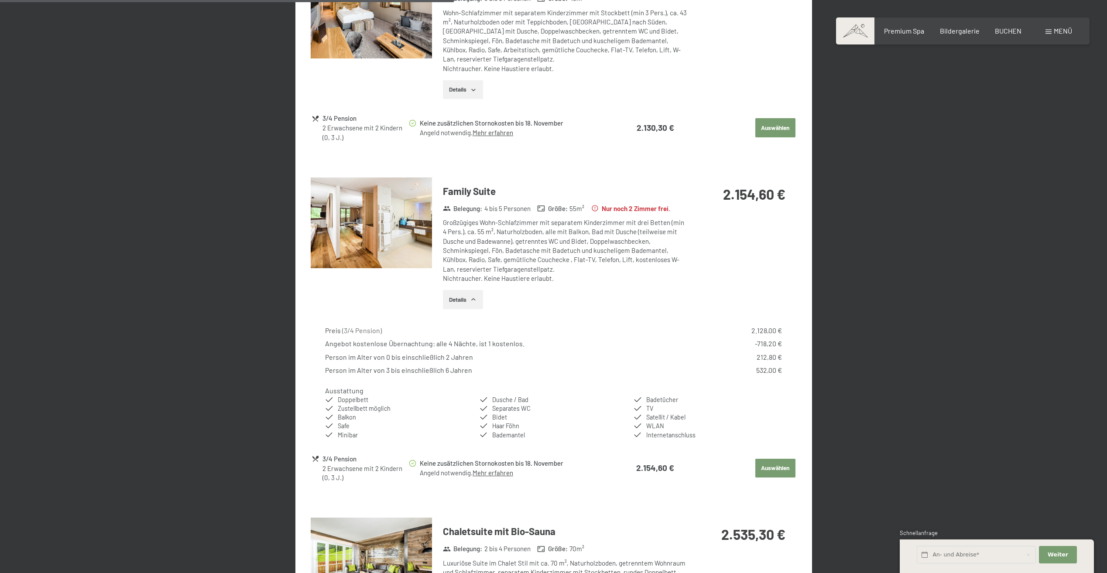
drag, startPoint x: 752, startPoint y: 347, endPoint x: 797, endPoint y: 342, distance: 45.2
click at [797, 342] on div "Junior Belegung : 2 bis 4 Personen Größe : 35 m² Wohn-Schlafzimmer mit ca. 35 m…" at bounding box center [553, 366] width 517 height 1596
drag, startPoint x: 797, startPoint y: 342, endPoint x: 911, endPoint y: 357, distance: 114.9
click at [911, 357] on div "8. Dezember bis 12. Dezember 2025 Zimmer wählen 2 Erwachsene mit 2 Kindern (0, …" at bounding box center [553, 278] width 1107 height 1952
click at [1061, 32] on span "Menü" at bounding box center [1063, 31] width 18 height 8
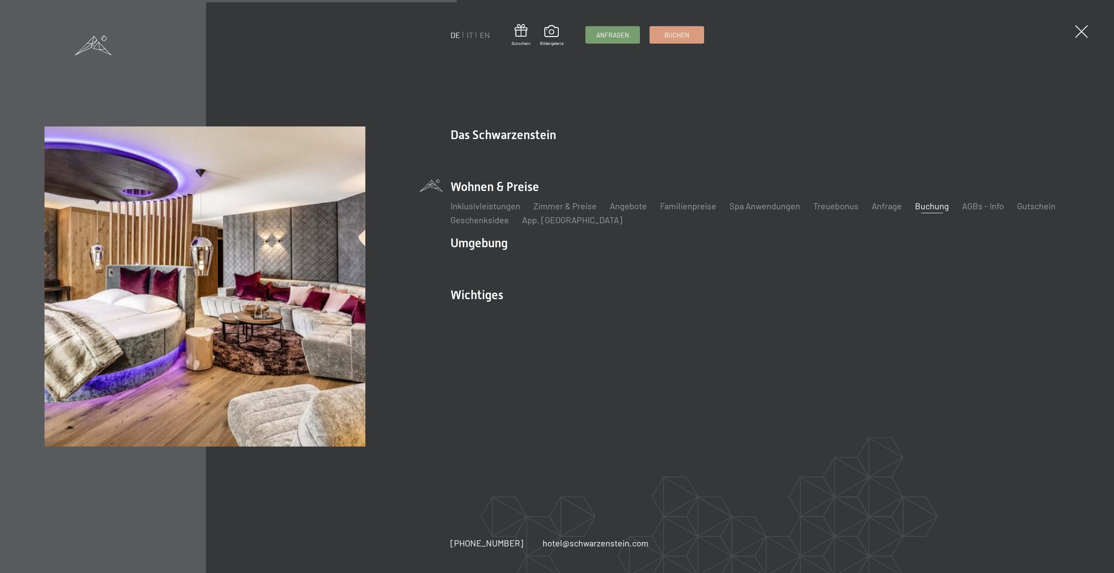
click at [465, 200] on li "Inklusivleistungen" at bounding box center [485, 206] width 70 height 12
click at [467, 203] on link "Inklusivleistungen" at bounding box center [485, 206] width 70 height 10
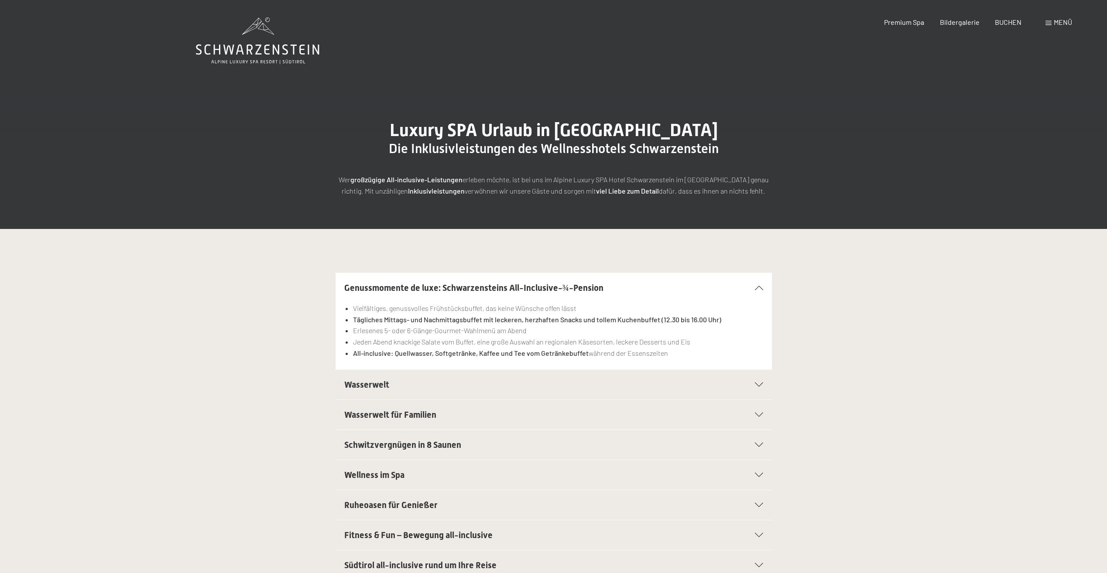
click at [758, 387] on icon at bounding box center [759, 385] width 8 height 4
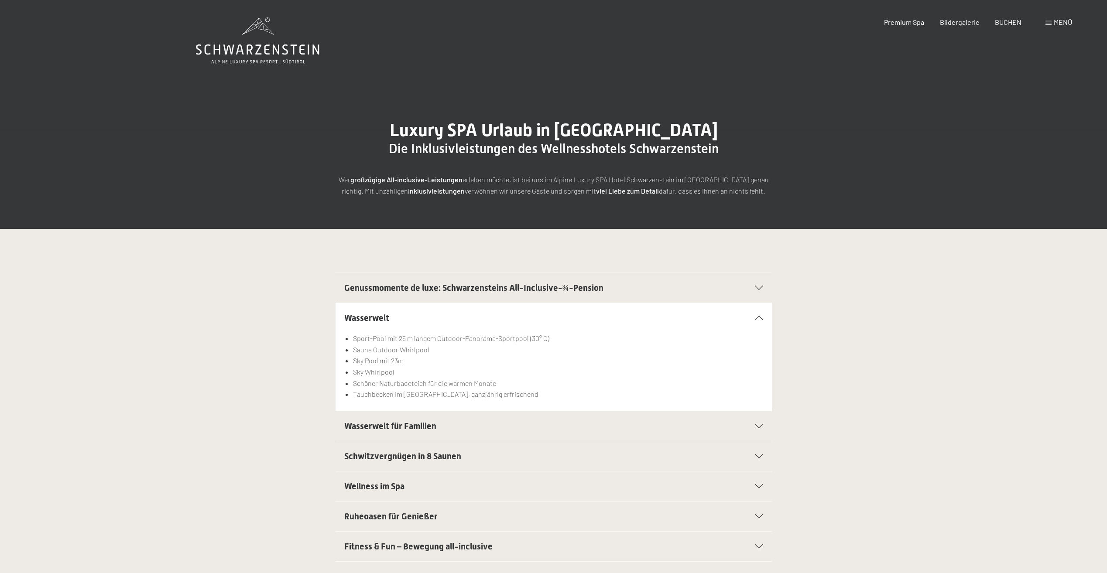
click at [750, 422] on div "Wasserwelt für Familien" at bounding box center [553, 427] width 419 height 30
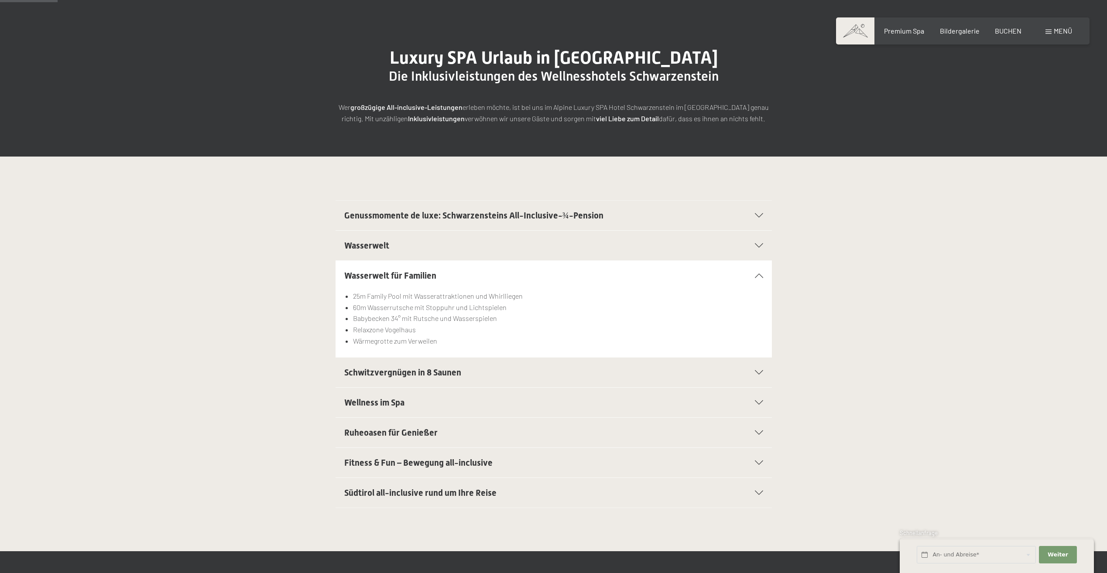
scroll to position [87, 0]
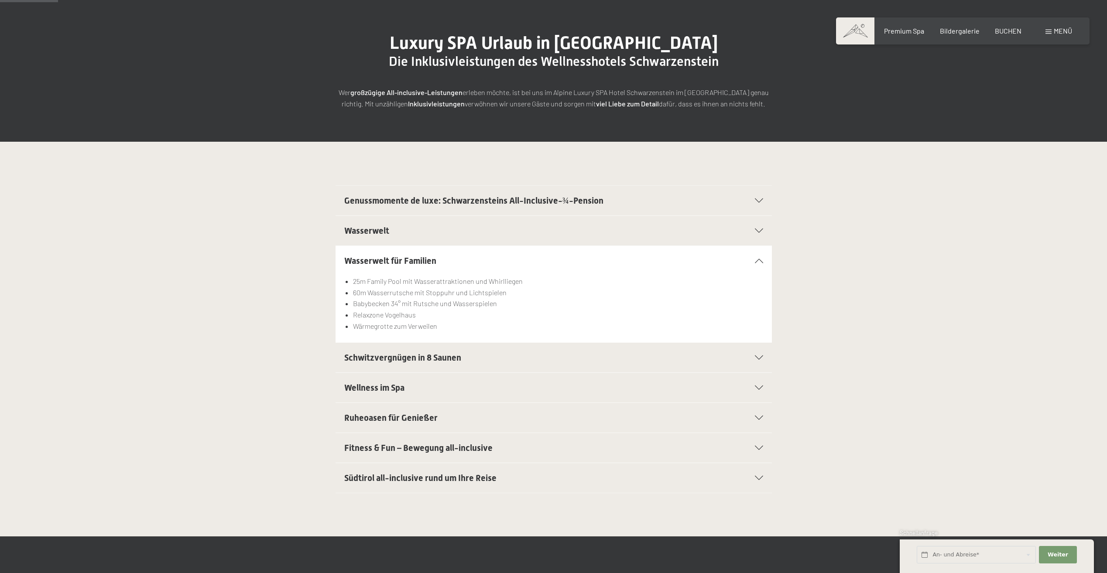
click at [387, 381] on div "Wellness im Spa" at bounding box center [553, 388] width 419 height 30
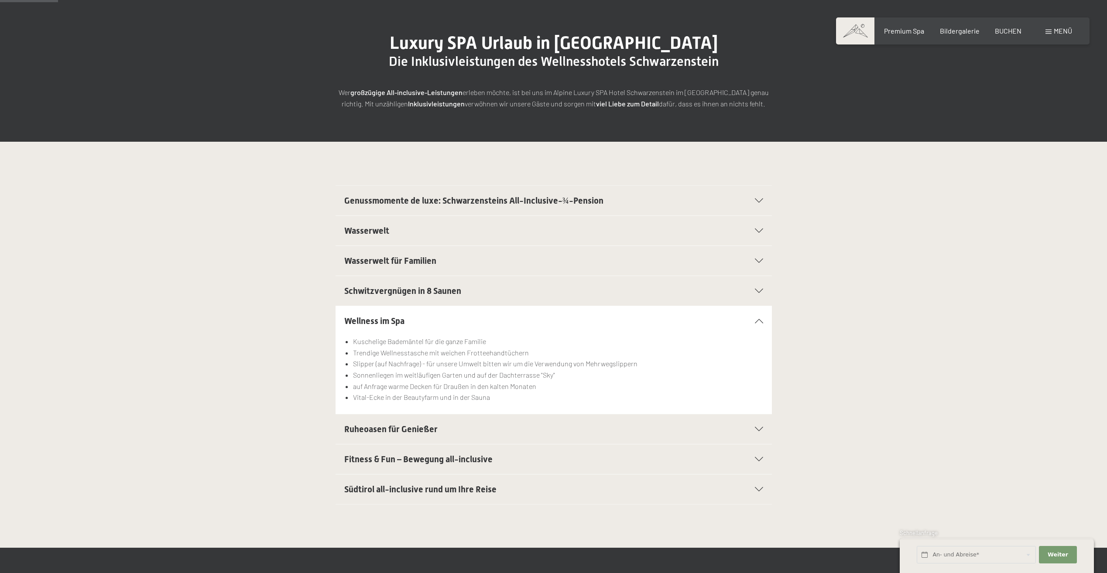
click at [903, 36] on div "Buchen Anfragen Premium Spa Bildergalerie BUCHEN Menü DE IT EN Gutschein Bilder…" at bounding box center [963, 31] width 219 height 10
click at [903, 33] on span "Premium Spa" at bounding box center [904, 29] width 40 height 8
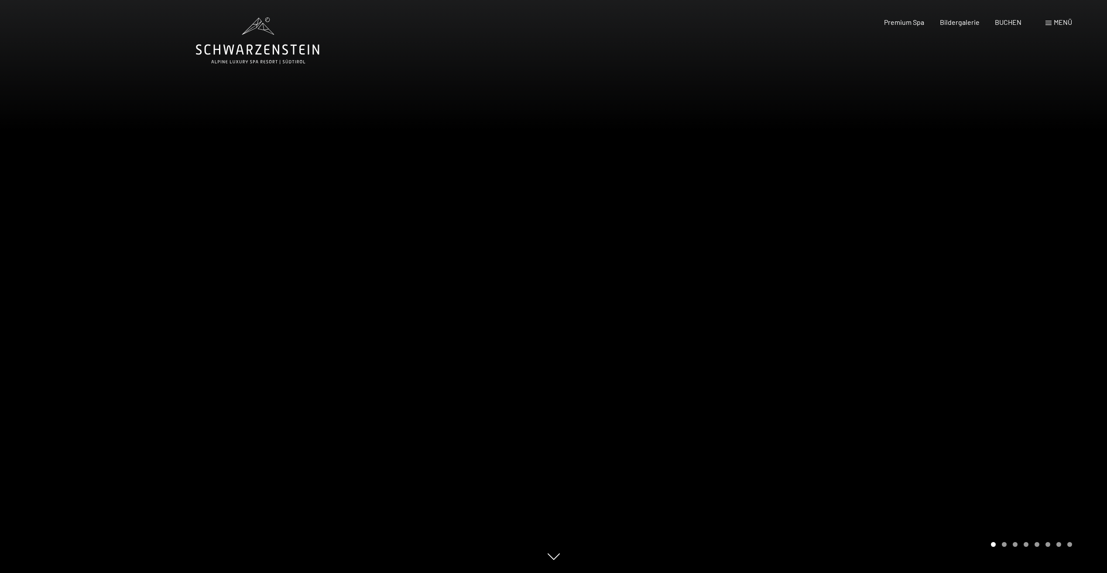
click at [762, 312] on div at bounding box center [831, 286] width 554 height 573
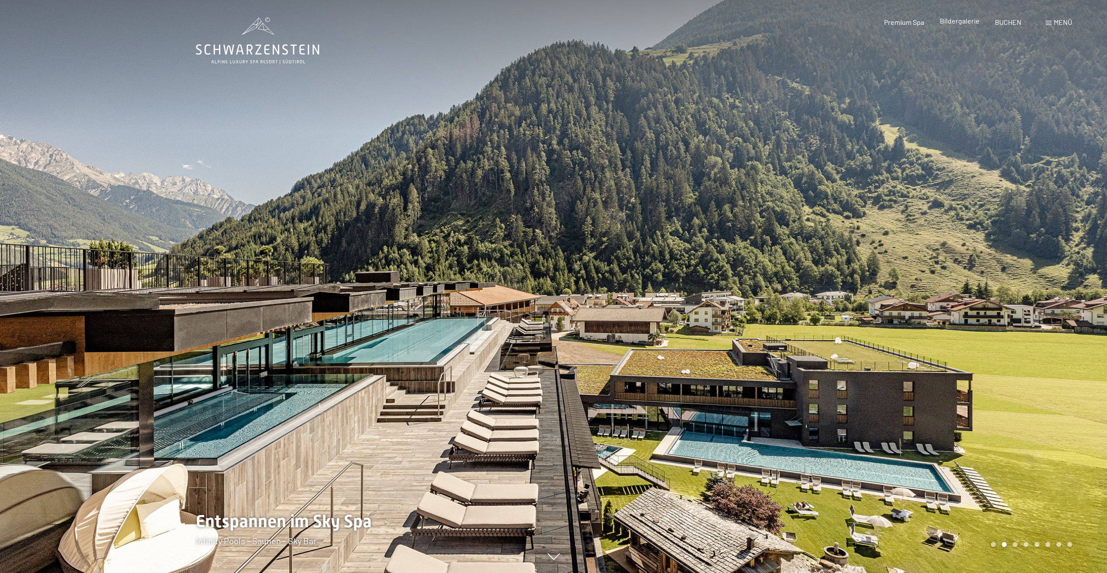
click at [955, 20] on span "Bildergalerie" at bounding box center [960, 21] width 40 height 8
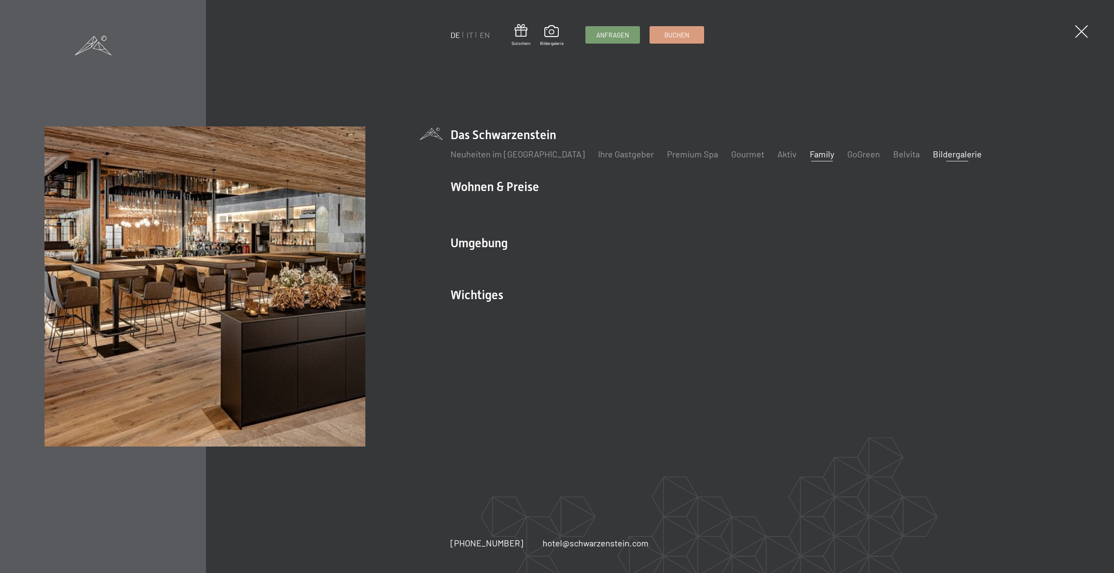
click at [810, 152] on link "Family" at bounding box center [822, 154] width 24 height 10
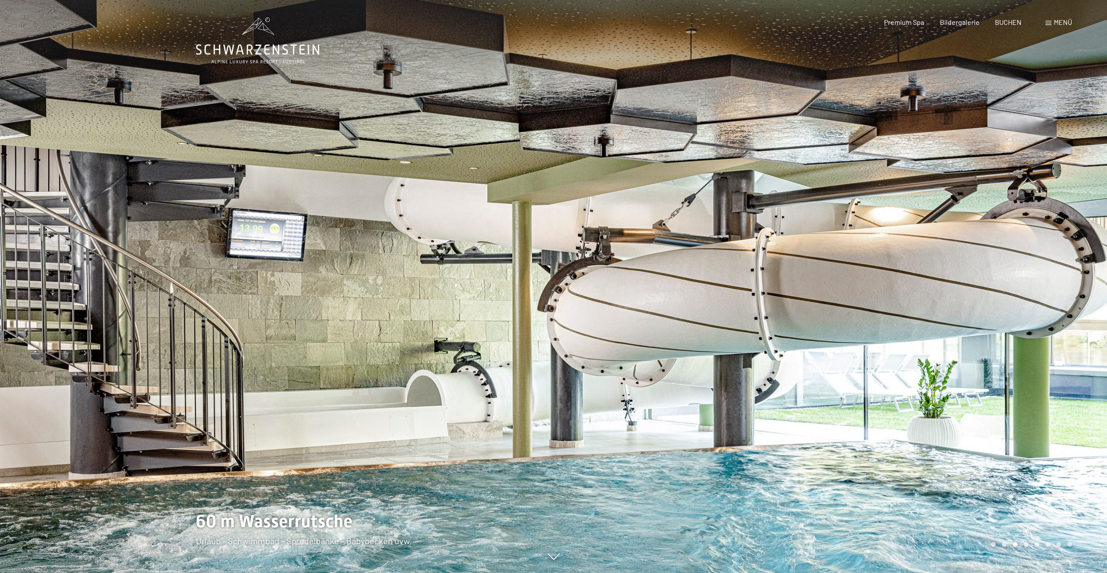
click at [879, 275] on div at bounding box center [831, 286] width 554 height 573
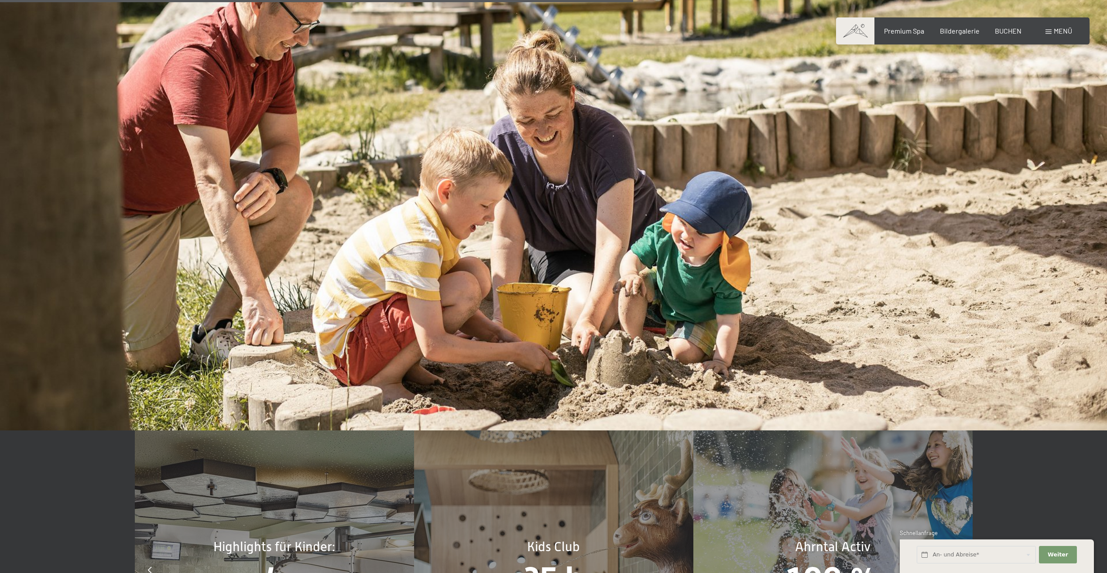
scroll to position [4146, 0]
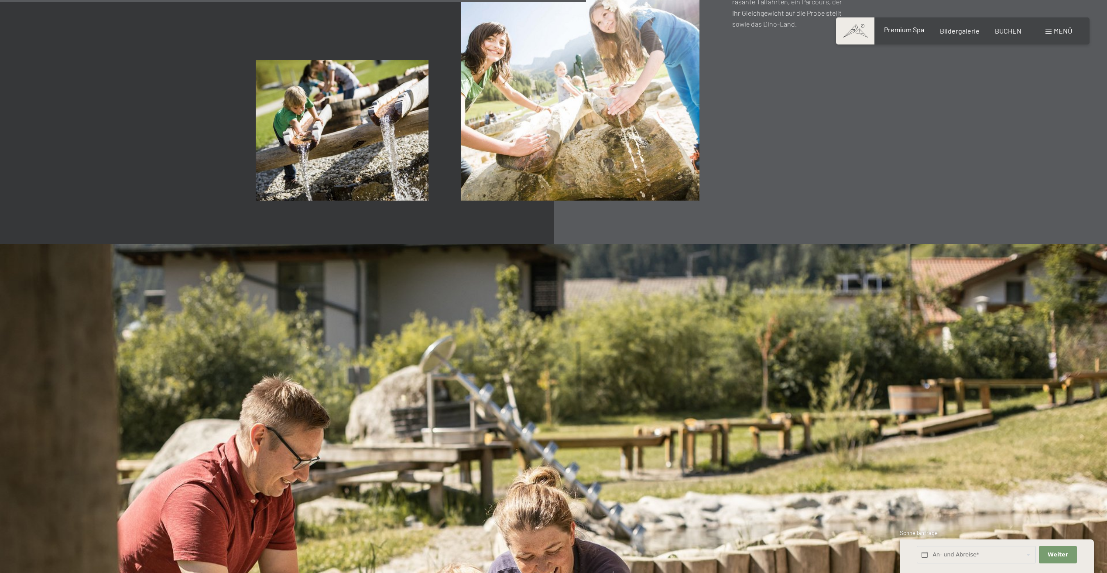
click at [910, 30] on span "Premium Spa" at bounding box center [904, 29] width 40 height 8
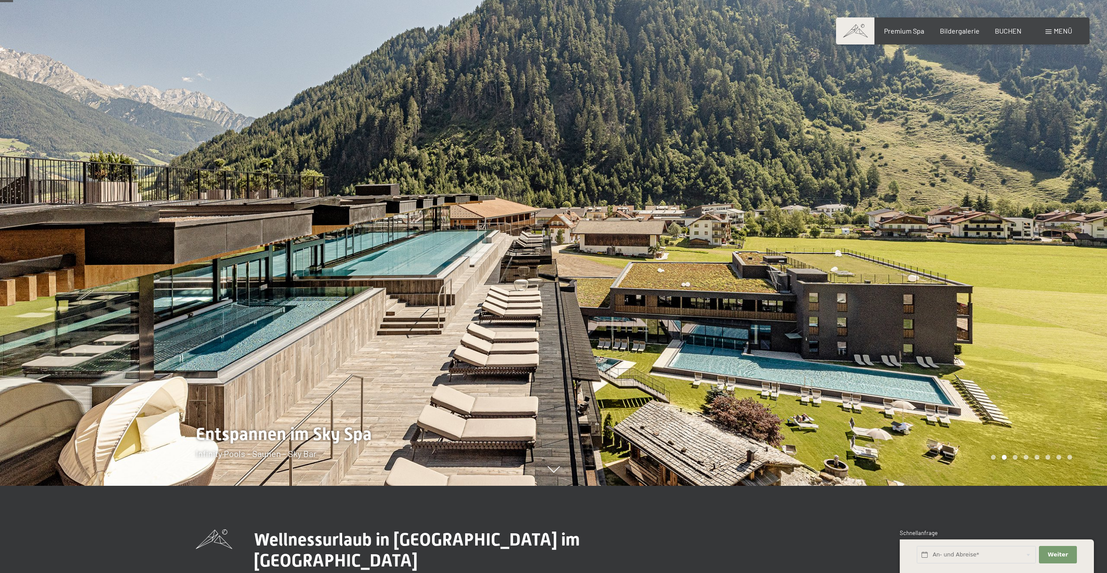
click at [964, 227] on div at bounding box center [831, 199] width 554 height 573
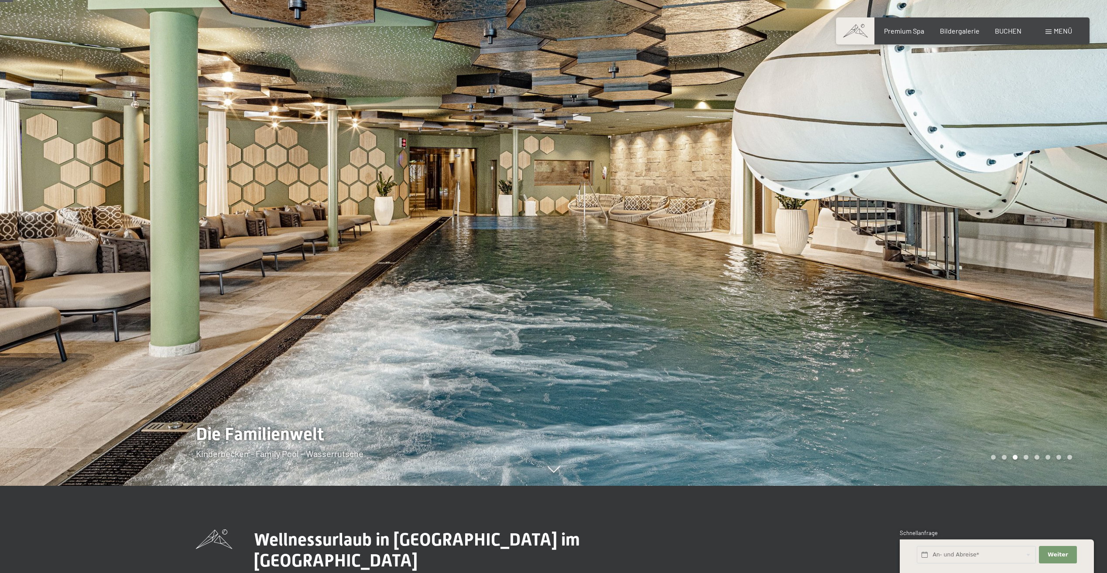
click at [964, 225] on div at bounding box center [831, 199] width 554 height 573
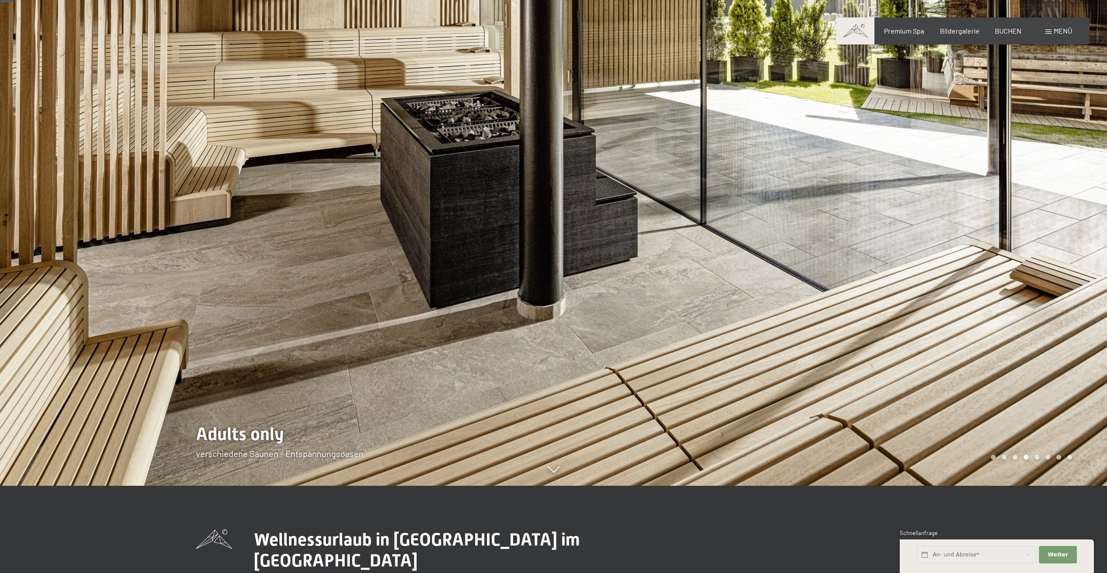
click at [852, 212] on div at bounding box center [831, 199] width 554 height 573
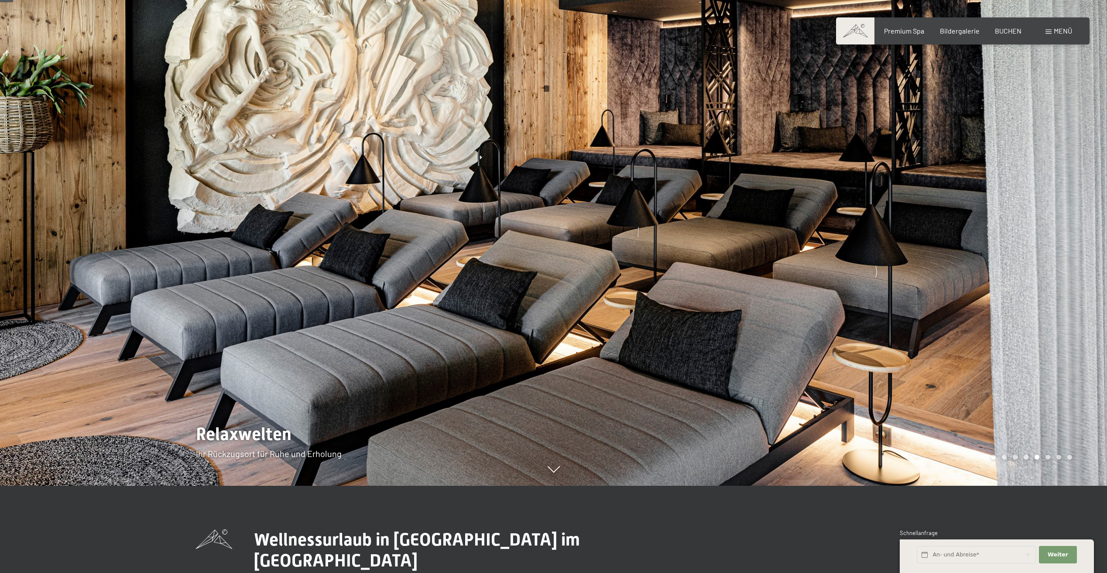
click at [860, 208] on div at bounding box center [831, 199] width 554 height 573
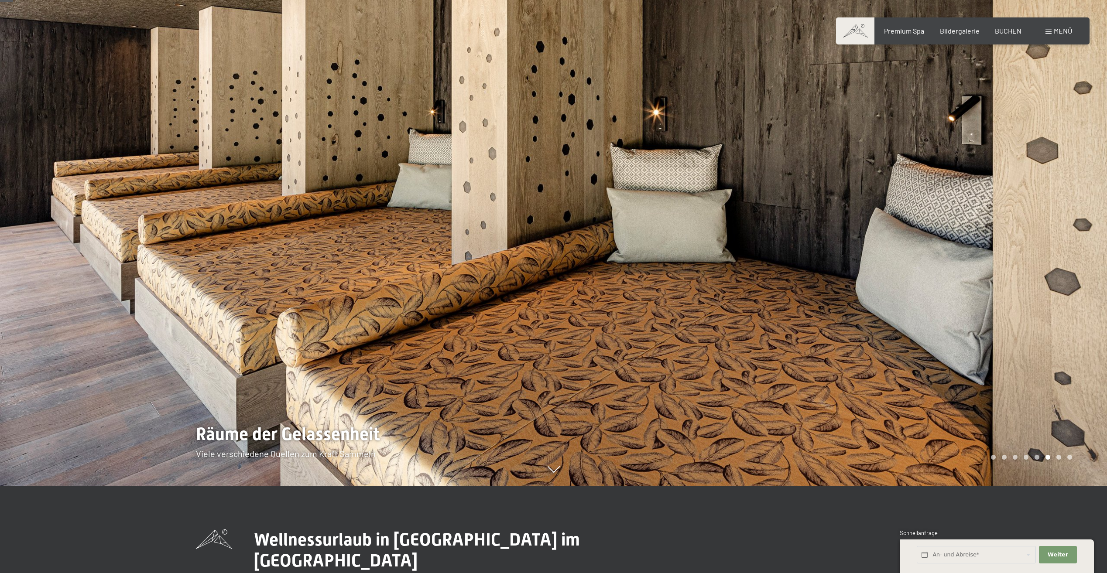
click at [1057, 27] on span "Menü" at bounding box center [1063, 31] width 18 height 8
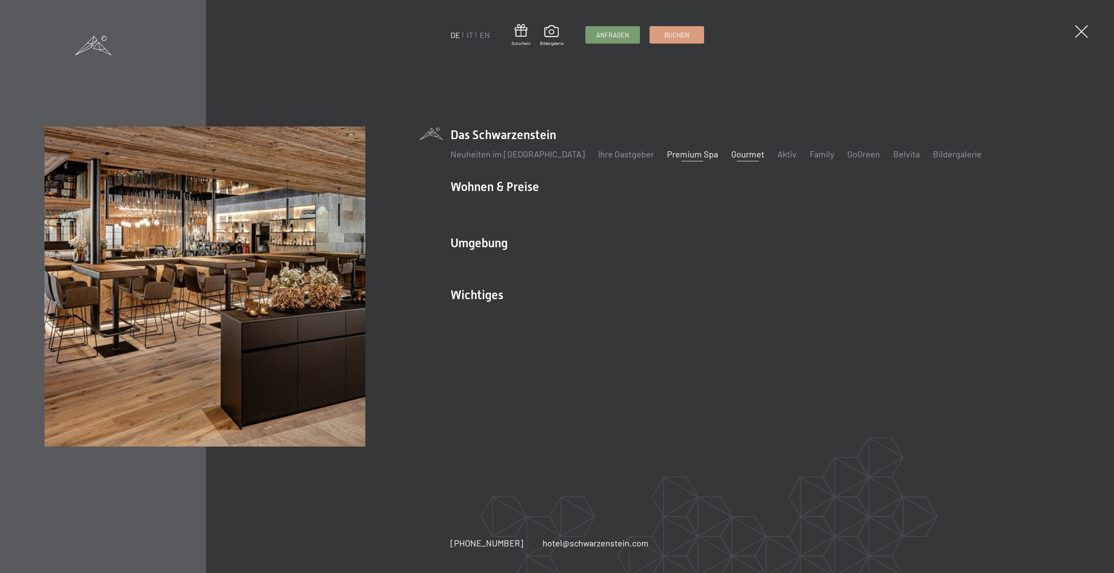
click at [731, 154] on link "Gourmet" at bounding box center [747, 154] width 33 height 10
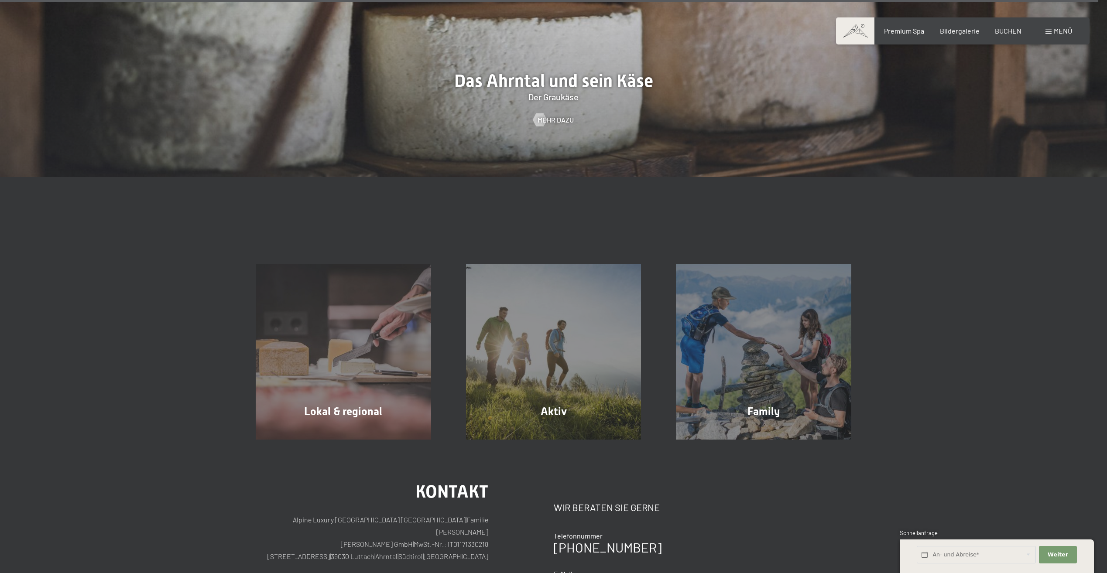
scroll to position [3871, 0]
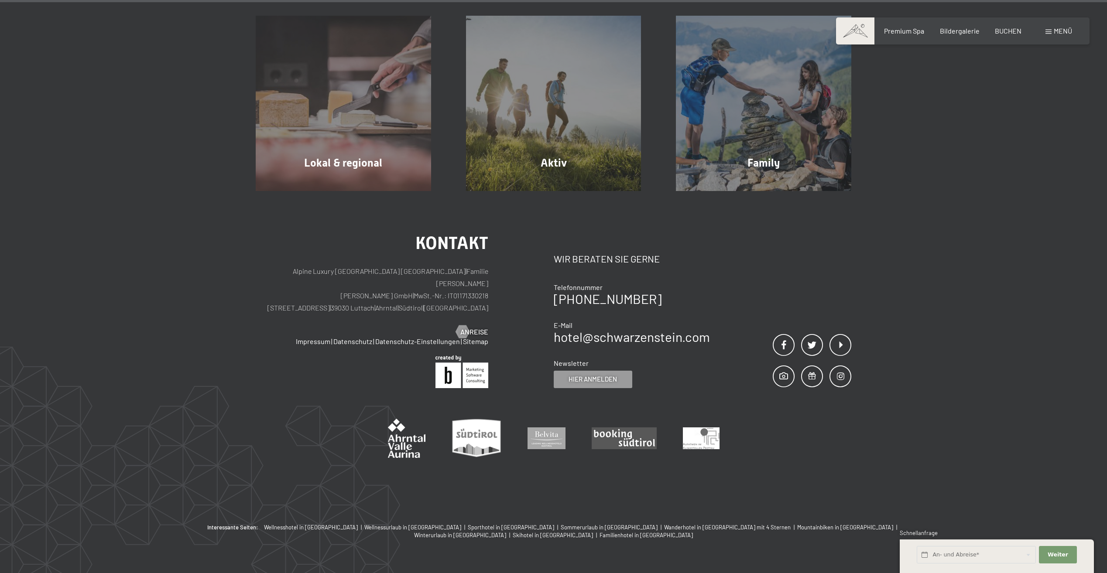
click at [1054, 30] on span "Menü" at bounding box center [1063, 31] width 18 height 8
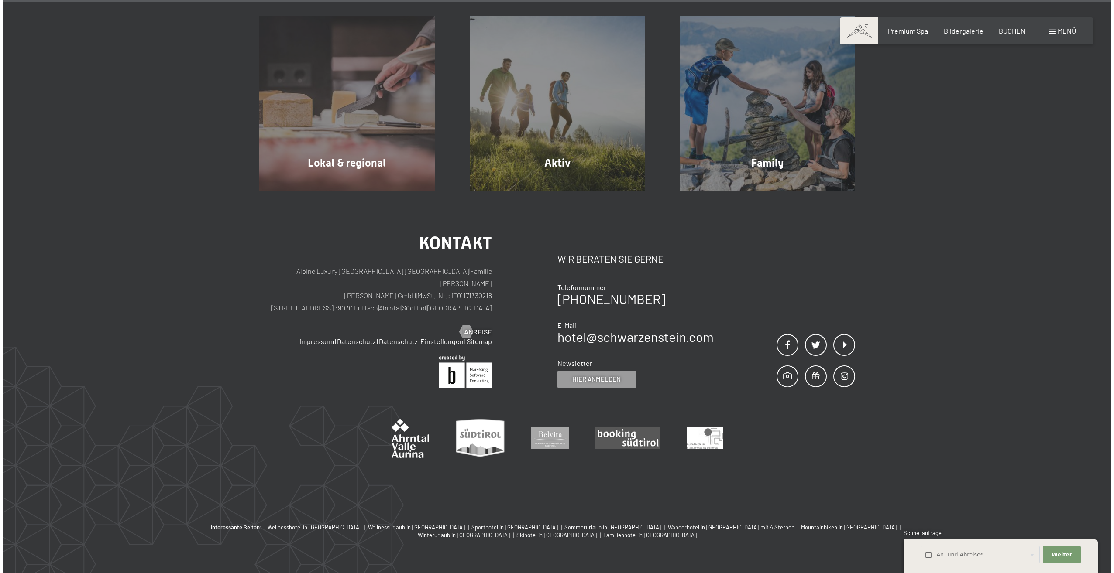
scroll to position [3882, 0]
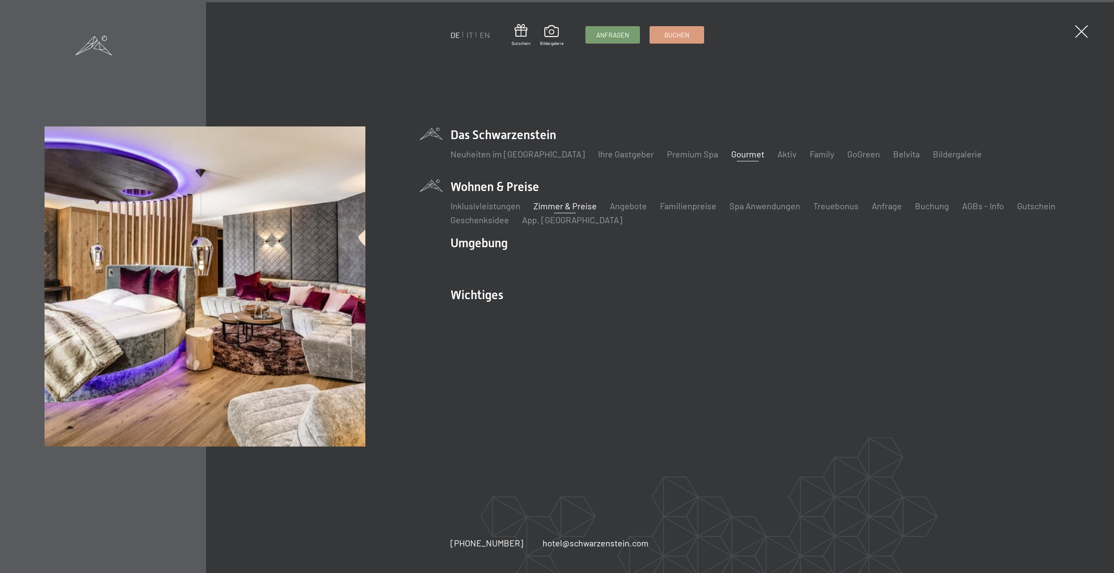
click at [552, 203] on link "Zimmer & Preise" at bounding box center [564, 206] width 63 height 10
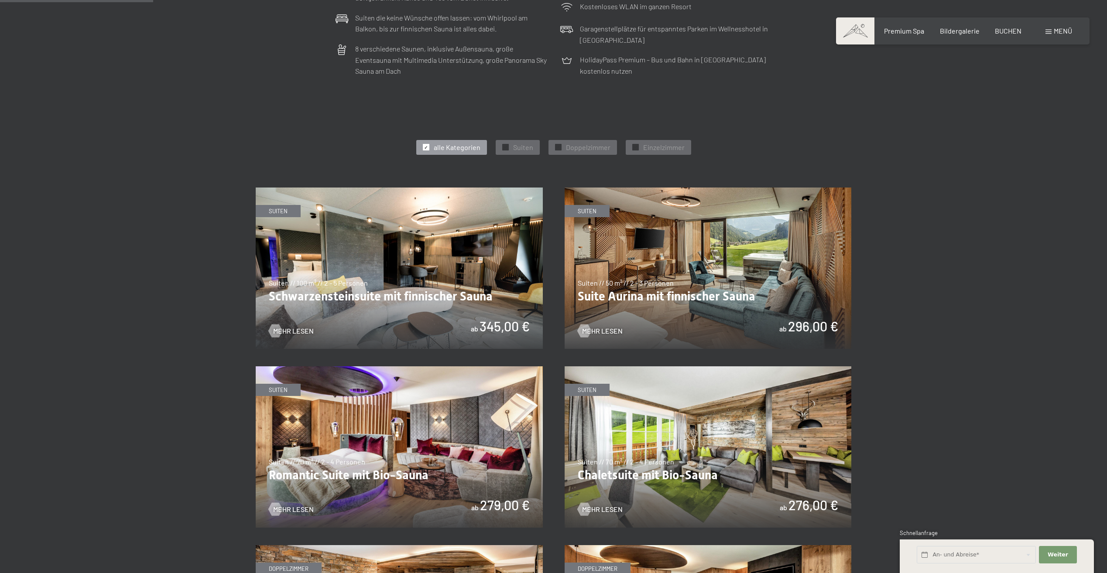
scroll to position [262, 0]
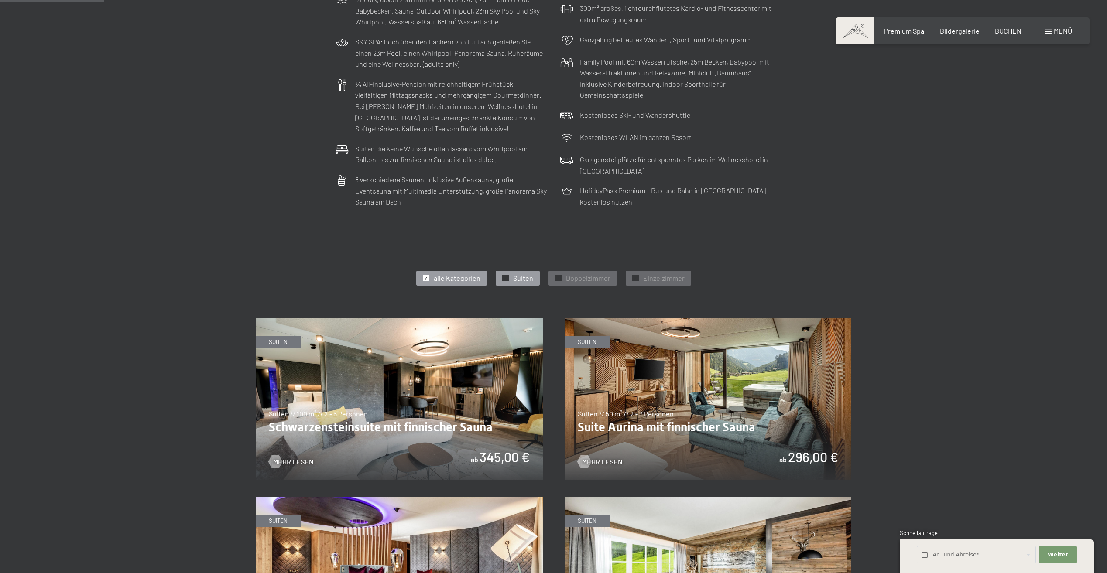
click at [504, 278] on span "✓" at bounding box center [505, 278] width 3 height 6
click at [660, 373] on img at bounding box center [708, 399] width 287 height 161
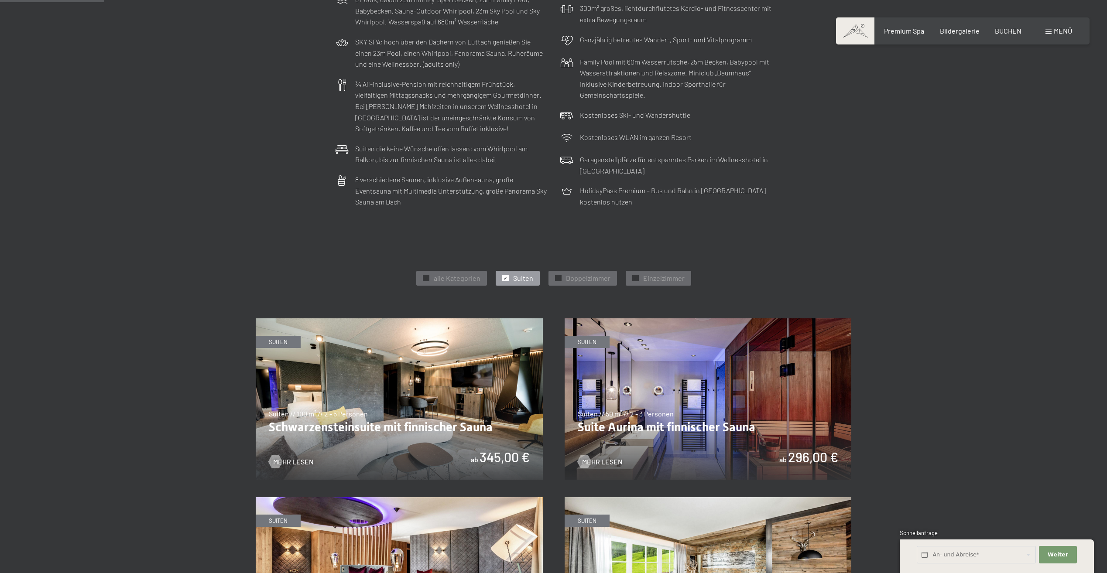
click at [671, 365] on img at bounding box center [708, 399] width 287 height 161
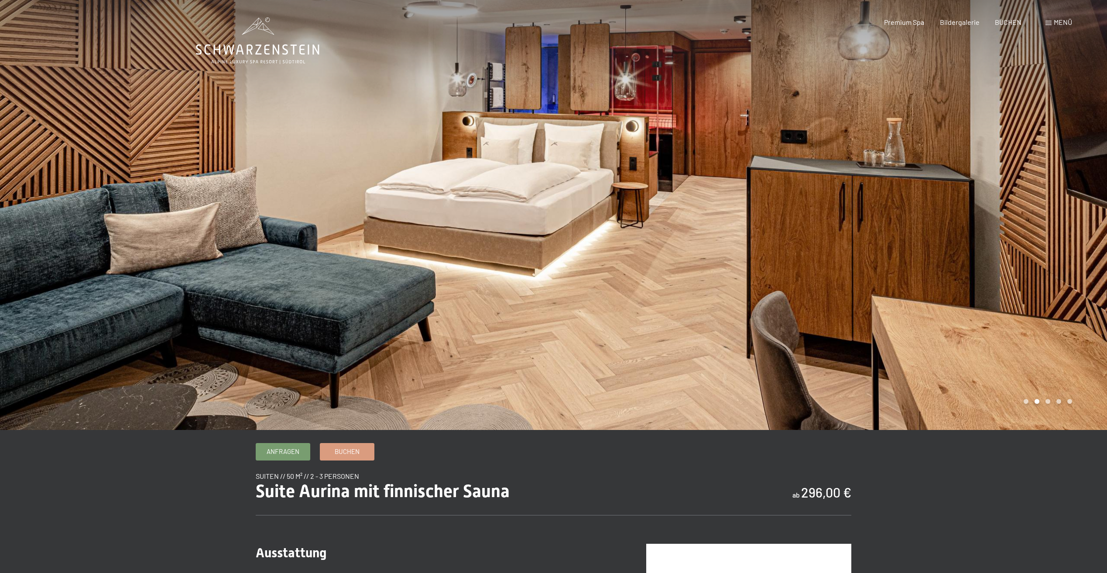
click at [872, 183] on div at bounding box center [831, 215] width 554 height 430
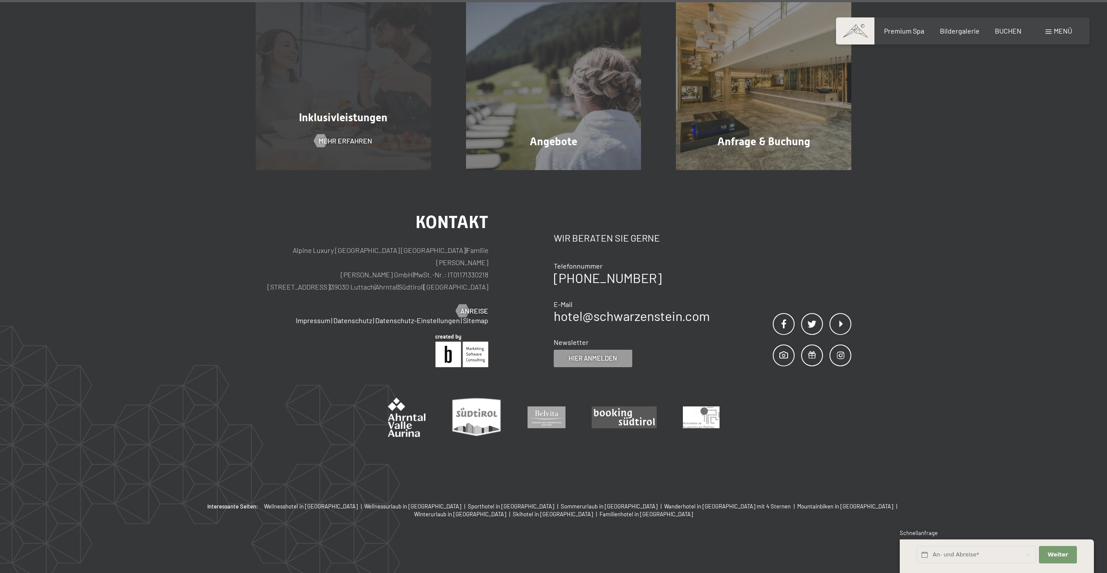
scroll to position [1105, 0]
